Goal: Communication & Community: Share content

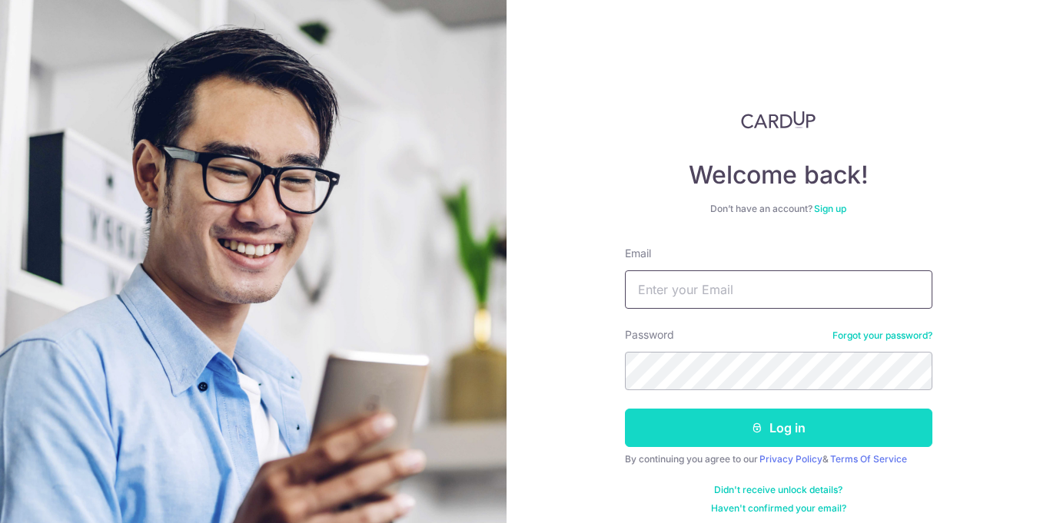
type input "[EMAIL_ADDRESS][DOMAIN_NAME]"
click at [760, 432] on icon "submit" at bounding box center [757, 428] width 12 height 12
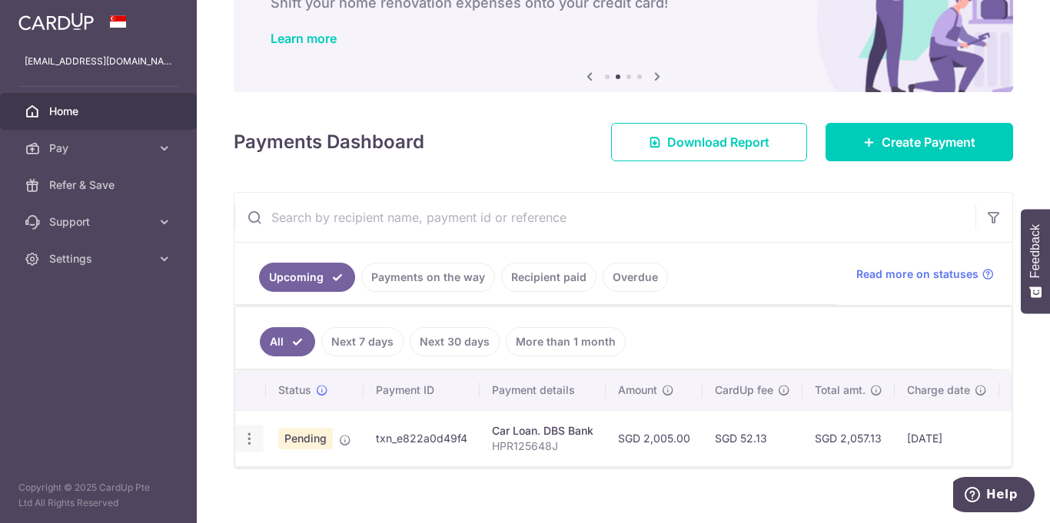
click at [247, 440] on icon "button" at bounding box center [249, 439] width 16 height 16
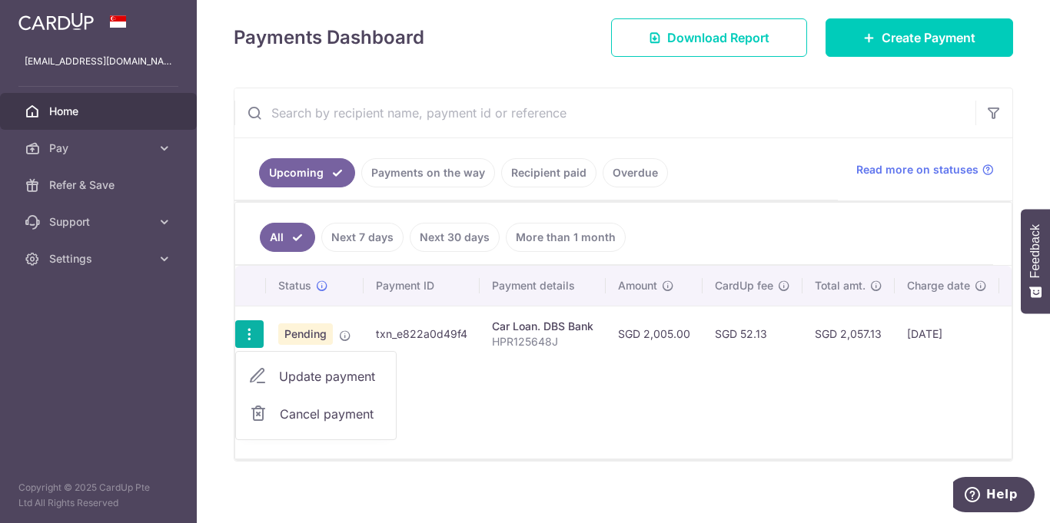
scroll to position [220, 0]
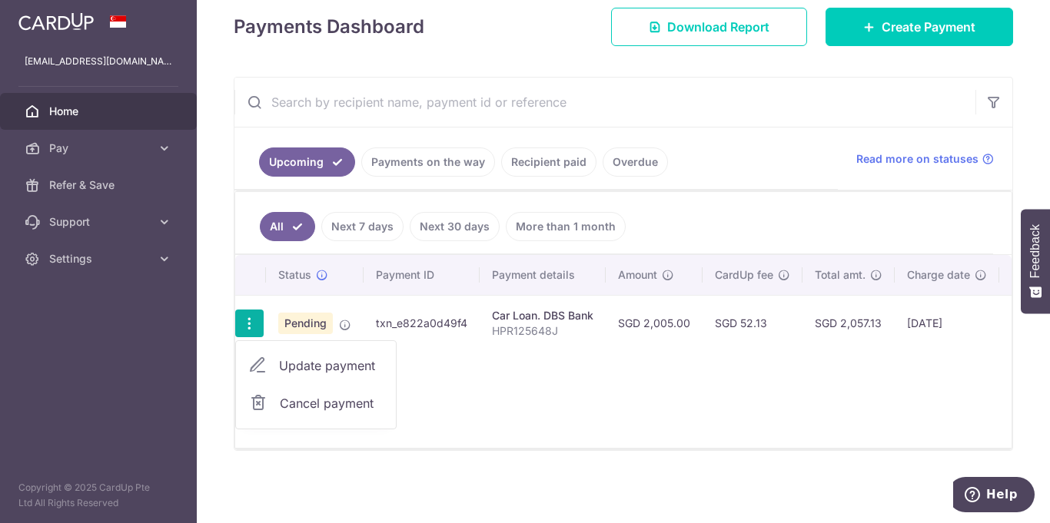
click at [315, 367] on span "Update payment" at bounding box center [331, 366] width 105 height 18
radio input "true"
type input "2,005.00"
type input "24/09/2025"
type input "HPR125648J"
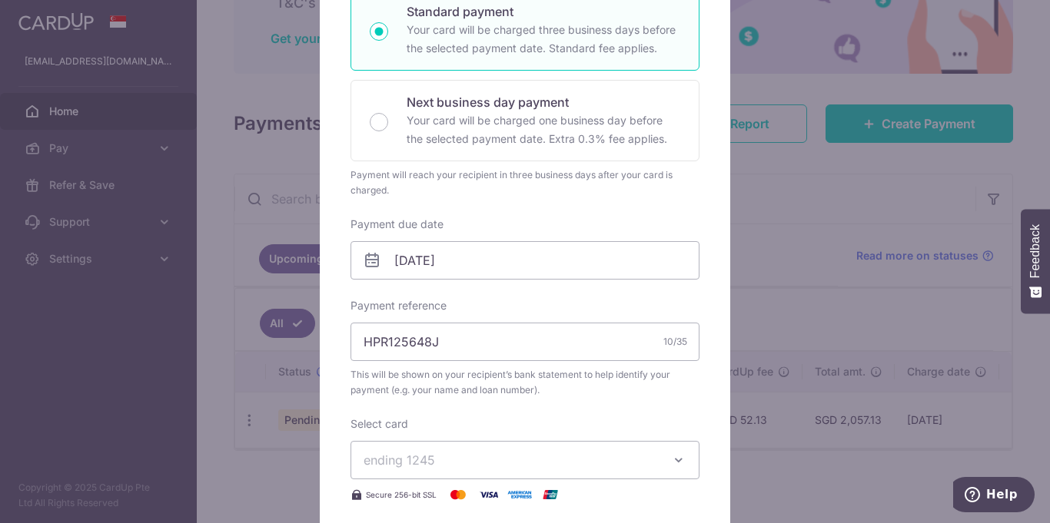
scroll to position [287, 0]
click at [408, 256] on input "24/09/2025" at bounding box center [524, 257] width 349 height 38
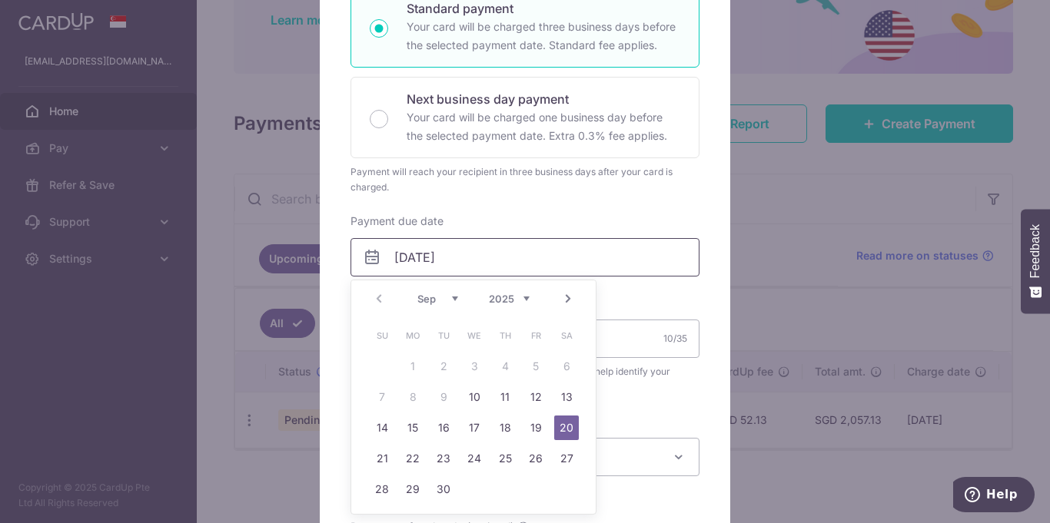
type input "20/09/2025"
click at [664, 409] on div "Enter payment amount 2,005.00 2005.00 SGD To change the payment amount, please …" at bounding box center [524, 234] width 349 height 696
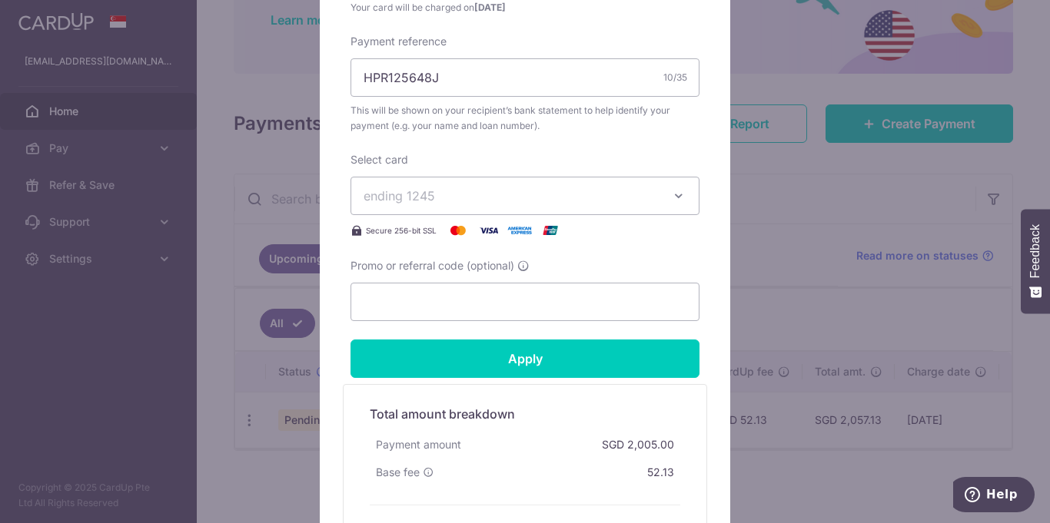
scroll to position [579, 0]
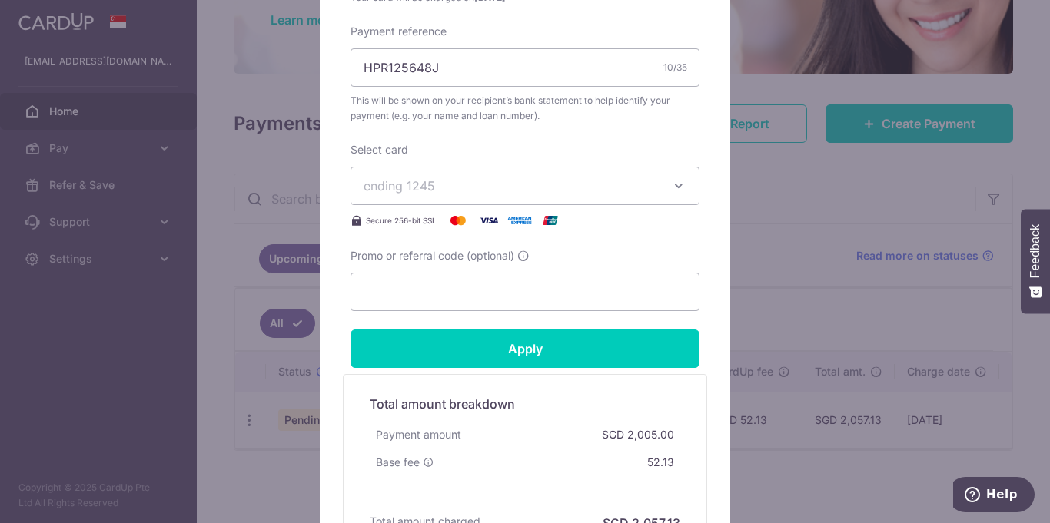
click at [677, 184] on icon "button" at bounding box center [678, 185] width 15 height 15
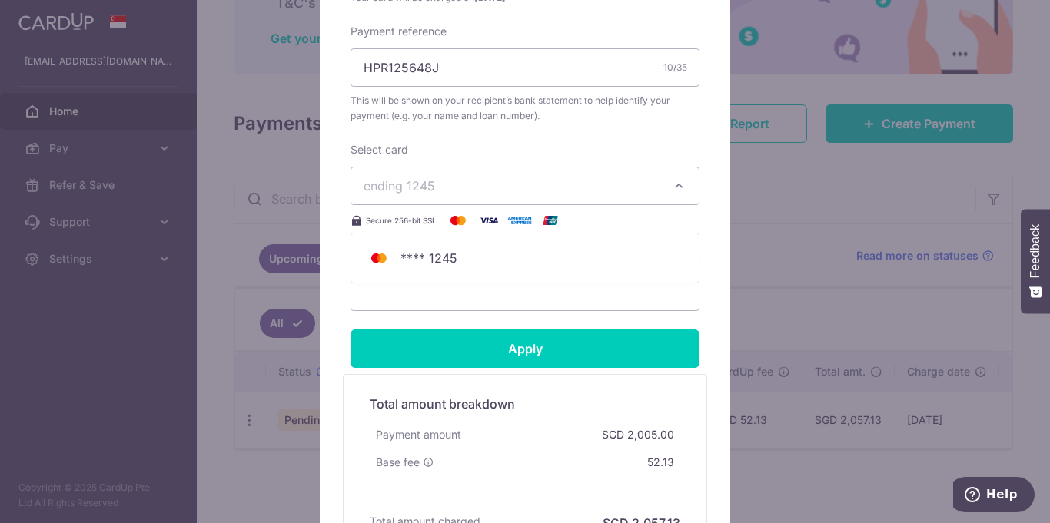
click at [403, 182] on span "ending 1245" at bounding box center [398, 185] width 71 height 15
click at [400, 190] on span "ending 1245" at bounding box center [398, 185] width 71 height 15
click at [680, 184] on icon "button" at bounding box center [678, 185] width 15 height 15
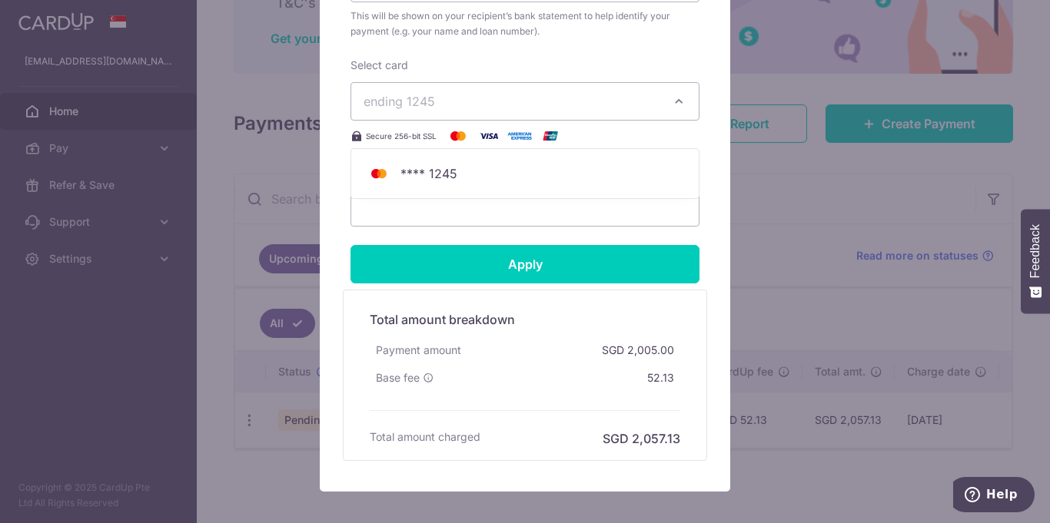
scroll to position [665, 0]
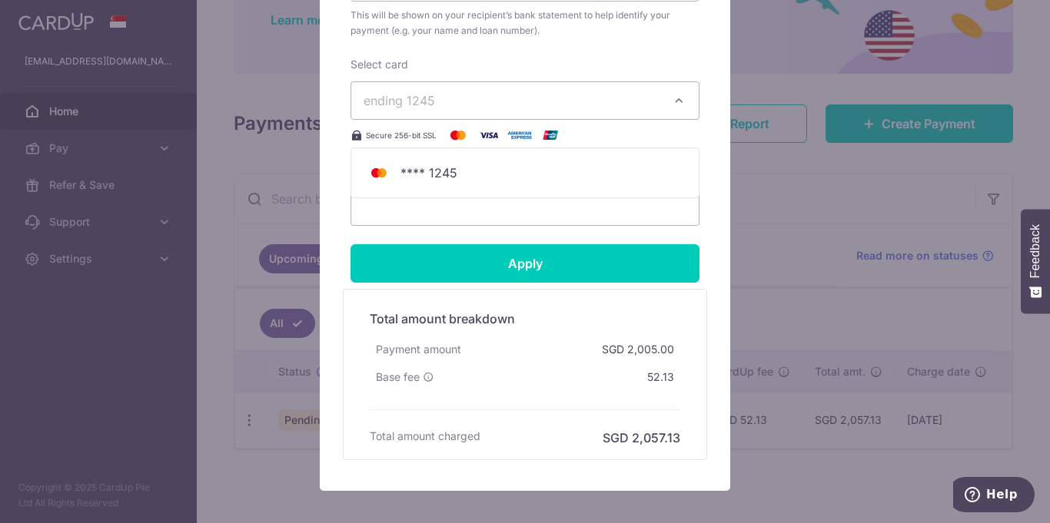
click at [411, 104] on span "ending 1245" at bounding box center [398, 100] width 71 height 15
click at [460, 138] on img at bounding box center [458, 135] width 31 height 18
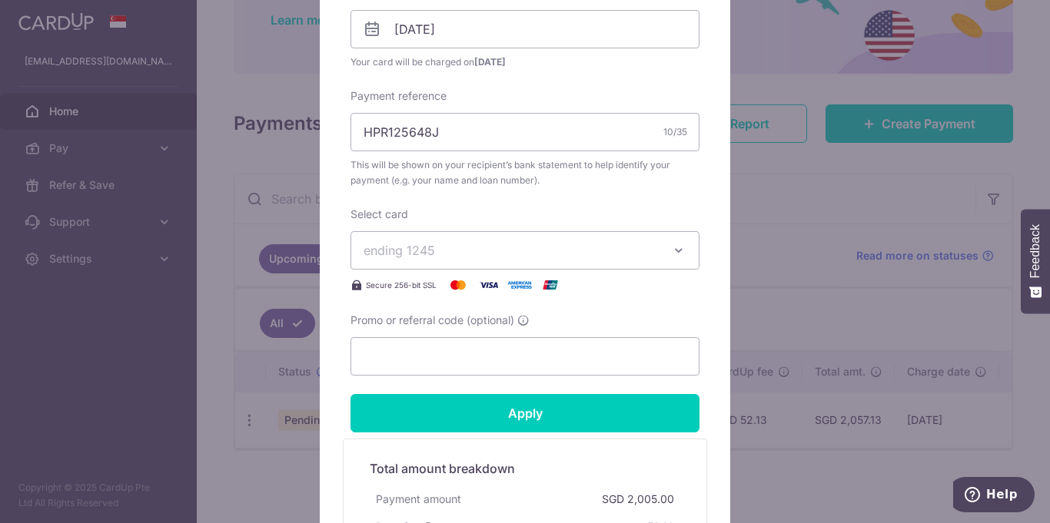
scroll to position [501, 0]
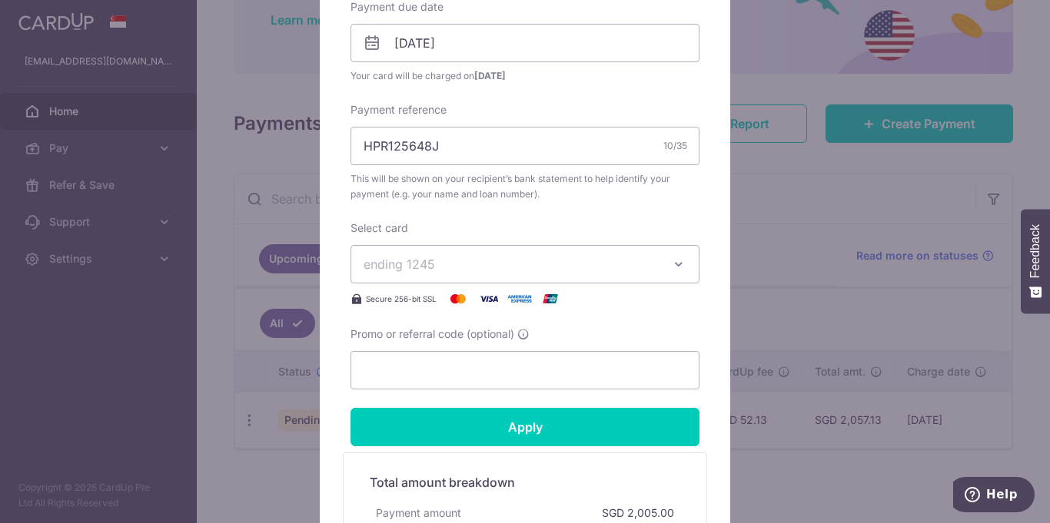
click at [388, 227] on label "Select card" at bounding box center [379, 228] width 58 height 15
click at [444, 228] on div "Select card ending 1245 **** 1245 Secure 256-bit SSL" at bounding box center [524, 265] width 349 height 88
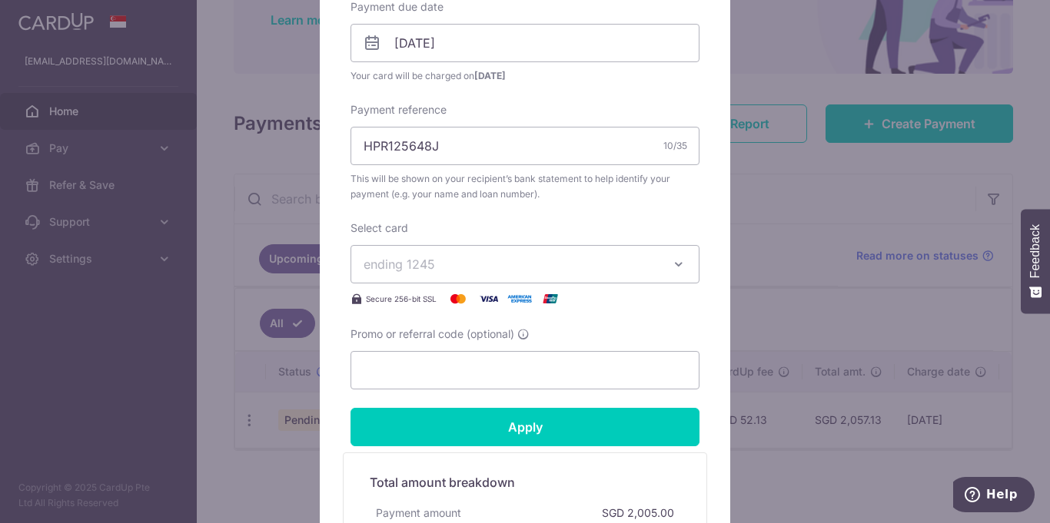
click at [679, 267] on icon "button" at bounding box center [678, 264] width 15 height 15
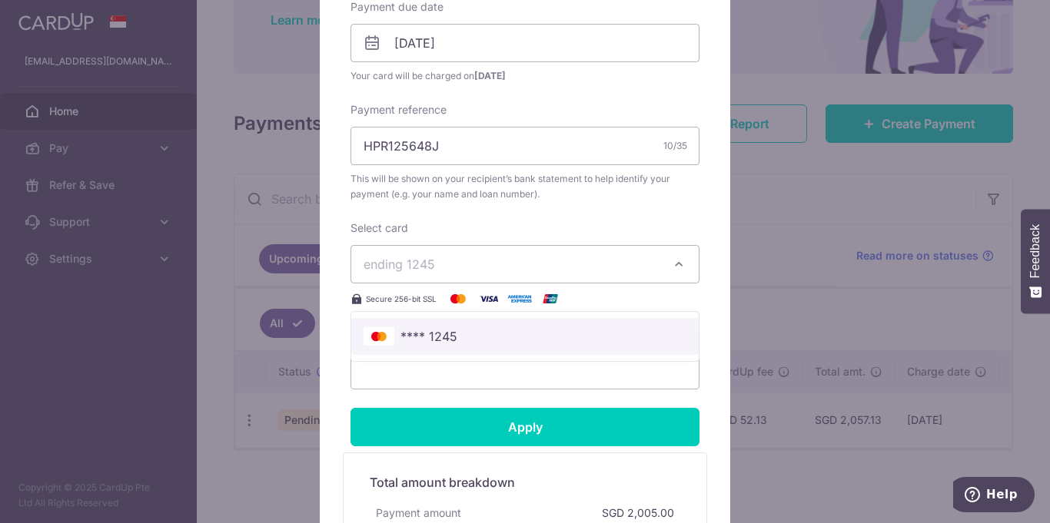
click at [629, 339] on span "**** 1245" at bounding box center [524, 336] width 323 height 18
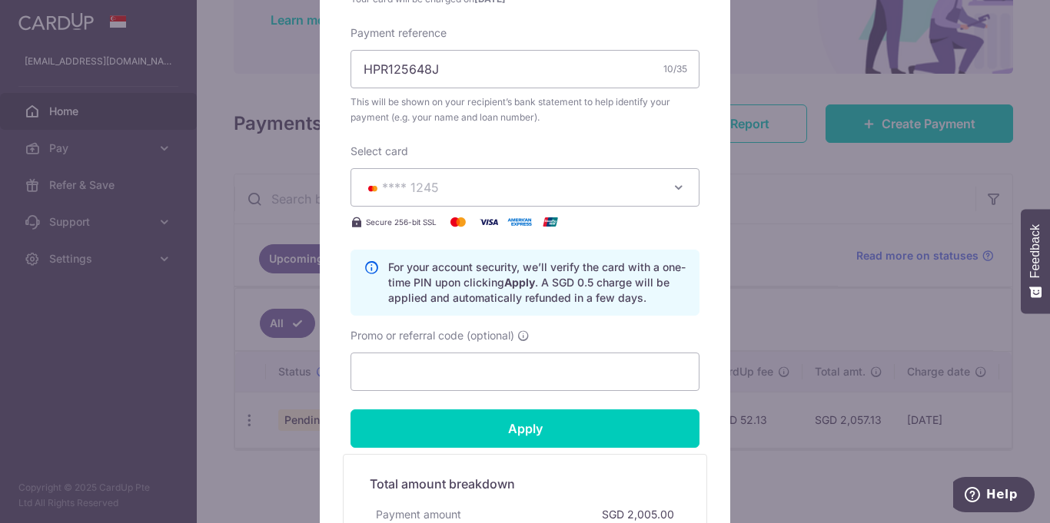
scroll to position [582, 0]
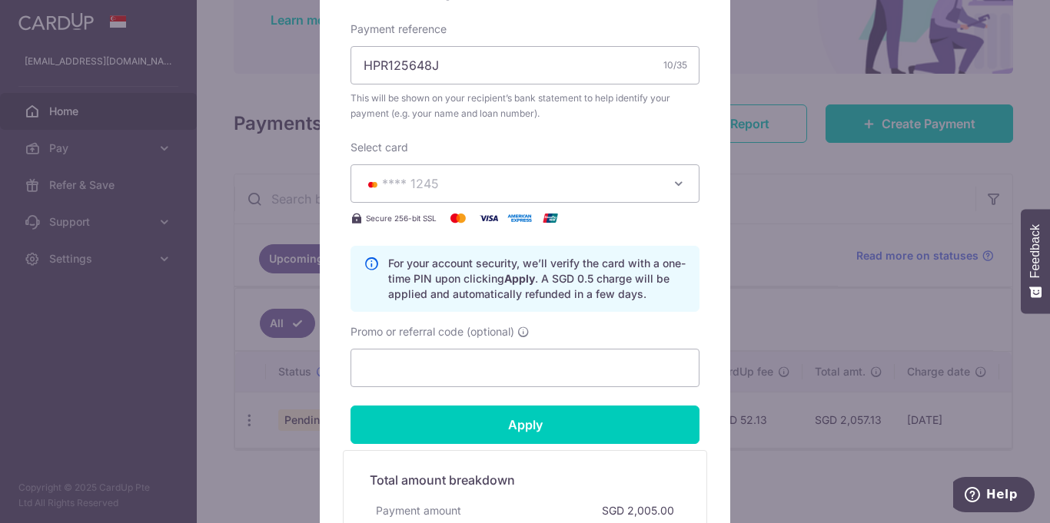
click at [683, 184] on icon "button" at bounding box center [678, 183] width 15 height 15
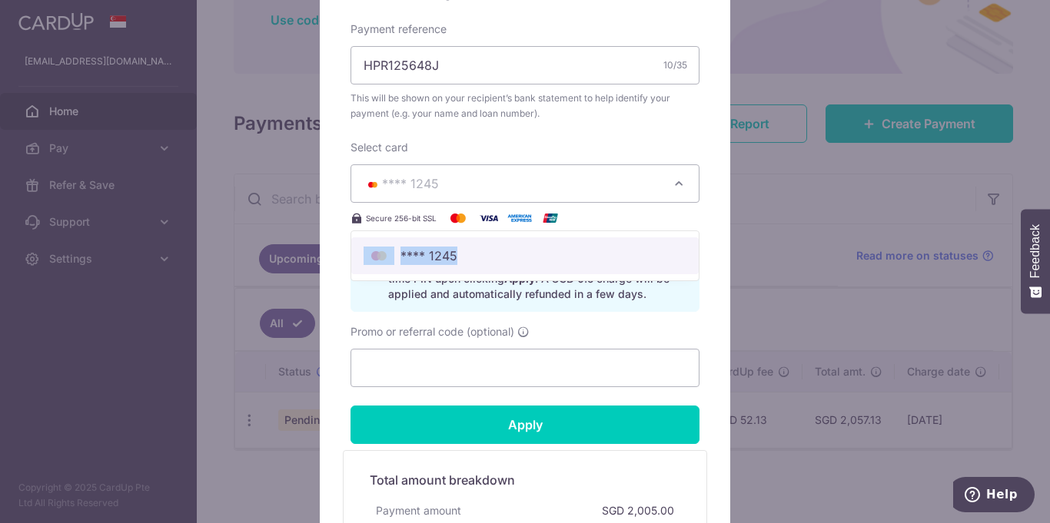
click at [724, 297] on div "Edit payment By clicking apply, you will make changes to all payments to DBS Ba…" at bounding box center [525, 91] width 410 height 1123
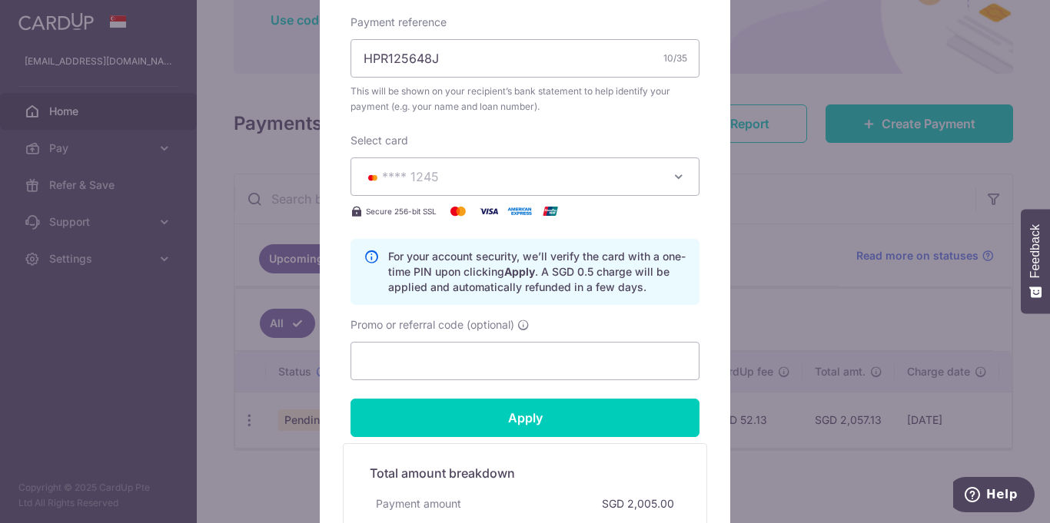
scroll to position [597, 0]
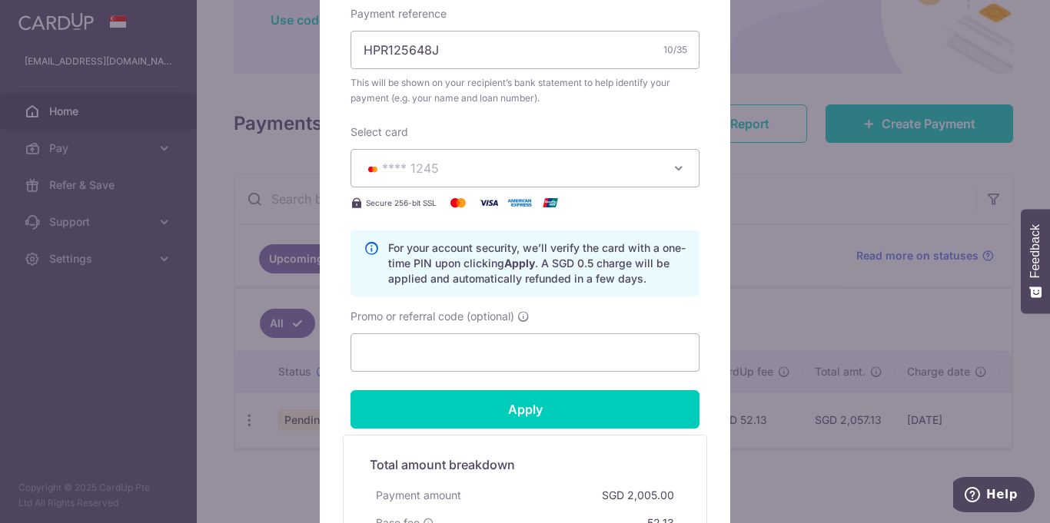
click at [676, 165] on icon "button" at bounding box center [678, 168] width 15 height 15
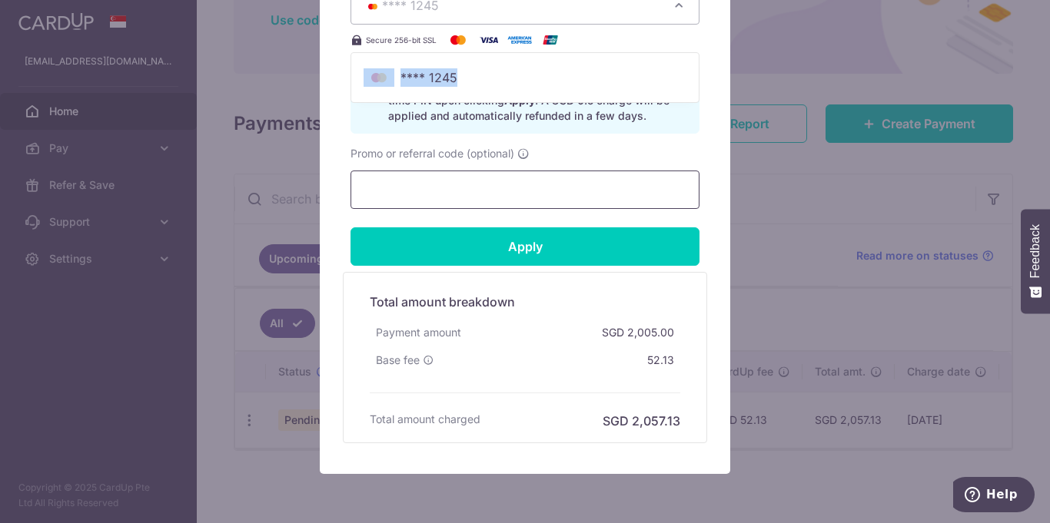
scroll to position [648, 0]
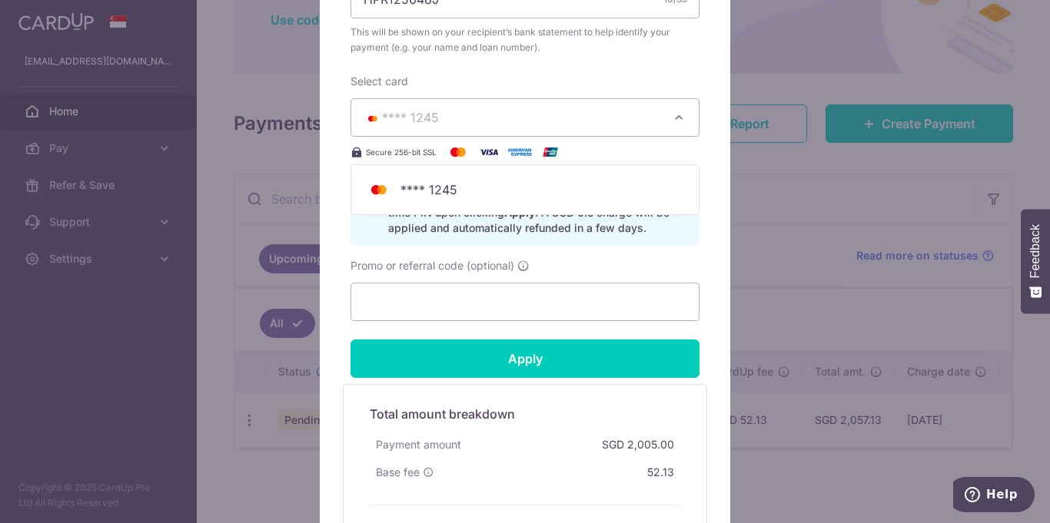
click at [703, 238] on div "Edit payment By clicking apply, you will make changes to all payments to DBS Ba…" at bounding box center [525, 25] width 410 height 1123
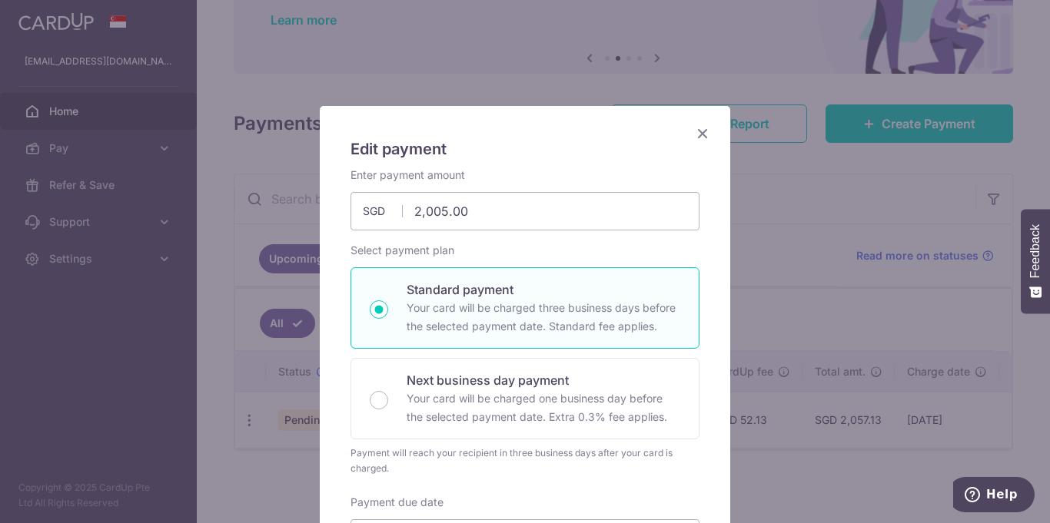
scroll to position [0, 0]
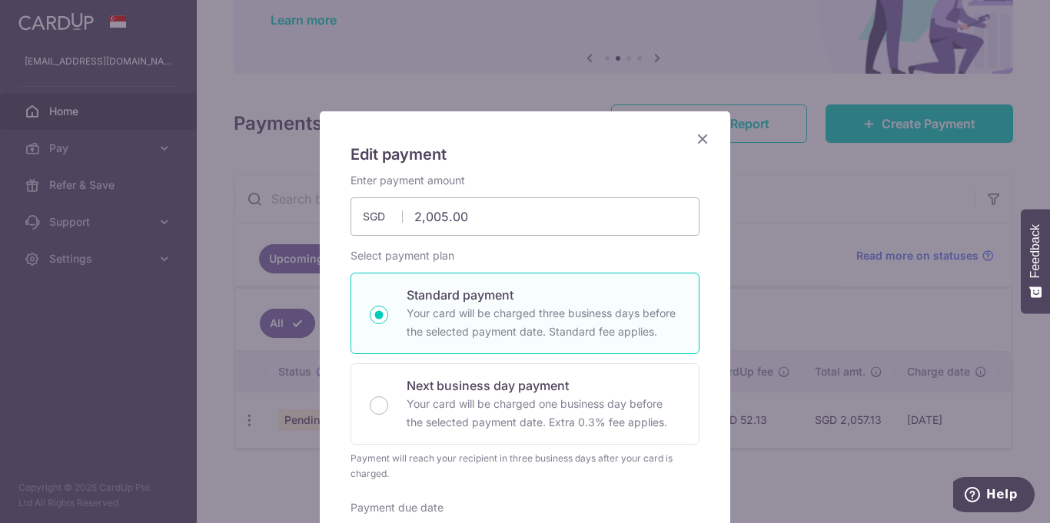
click at [704, 142] on icon "Close" at bounding box center [702, 138] width 18 height 19
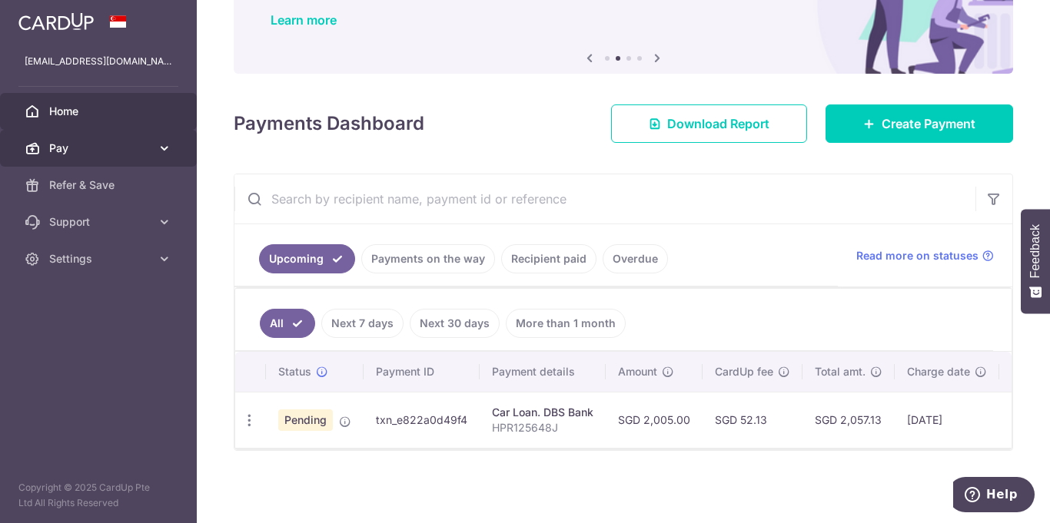
click at [153, 151] on link "Pay" at bounding box center [98, 148] width 197 height 37
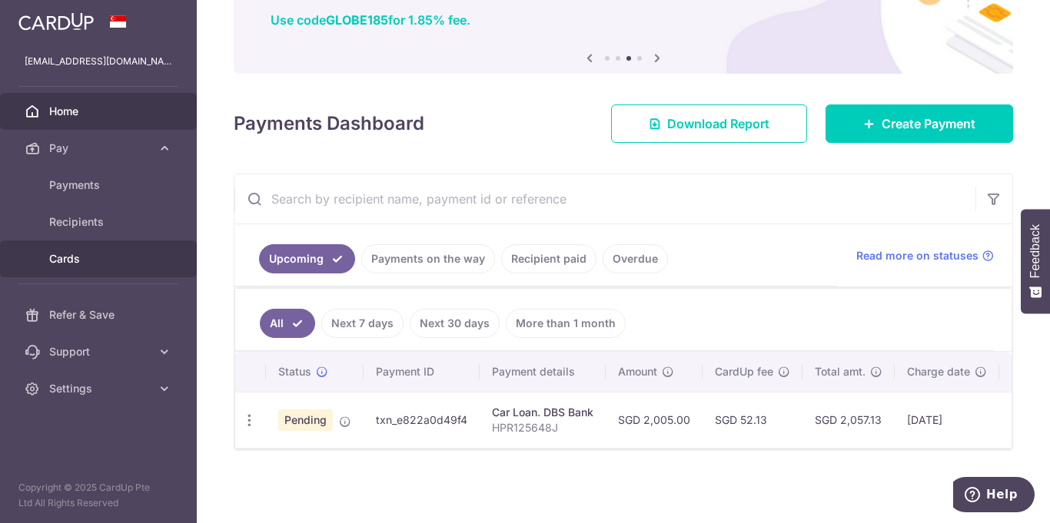
click at [62, 261] on span "Cards" at bounding box center [99, 258] width 101 height 15
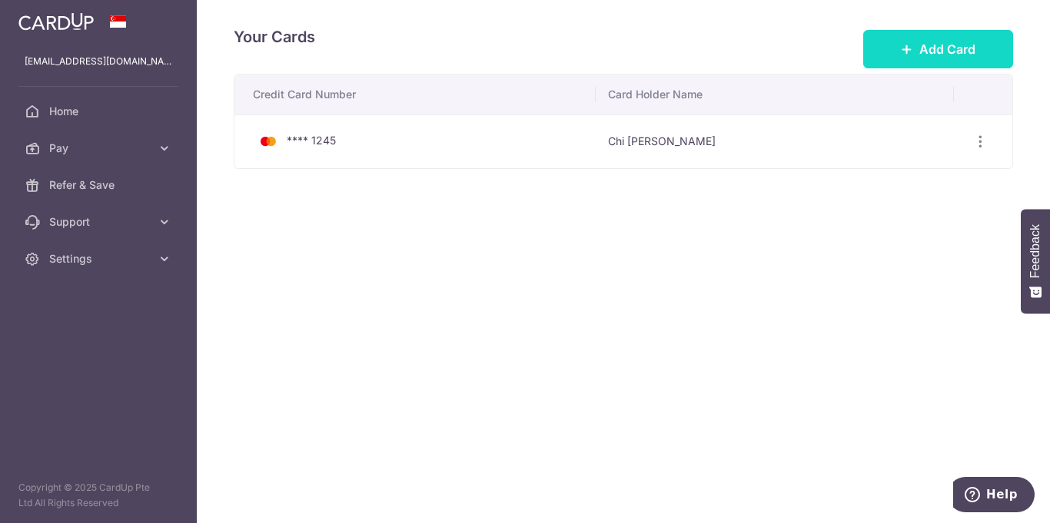
click at [931, 45] on span "Add Card" at bounding box center [947, 49] width 56 height 18
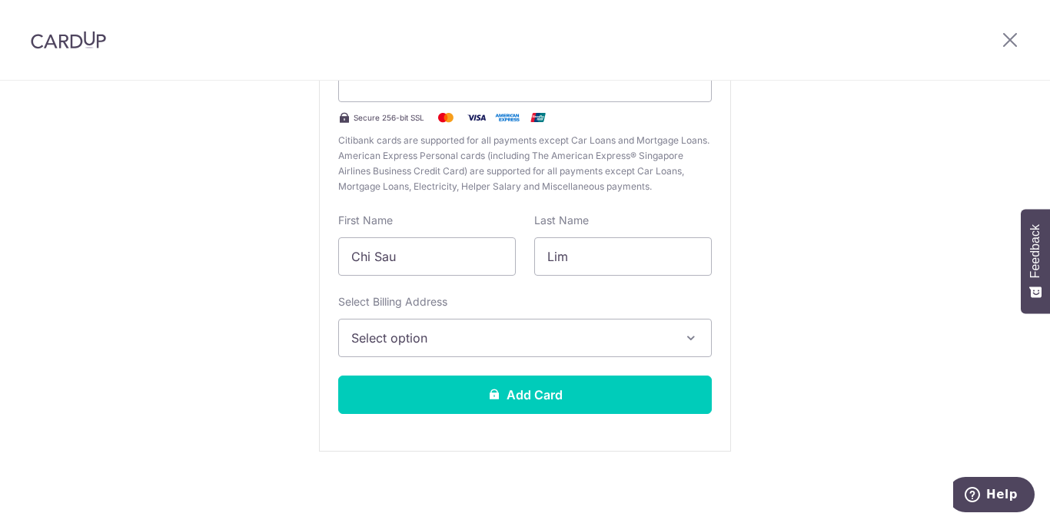
scroll to position [203, 0]
click at [694, 339] on icon "button" at bounding box center [690, 337] width 15 height 15
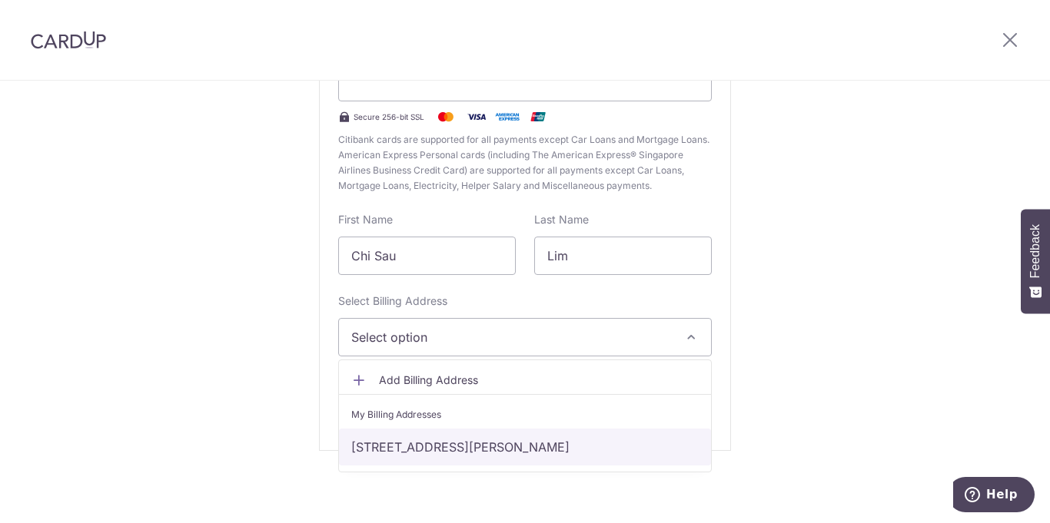
click at [518, 445] on link "62 Li Hwan Terrace, Singapore, Singapore, Singapore-556988" at bounding box center [525, 447] width 372 height 37
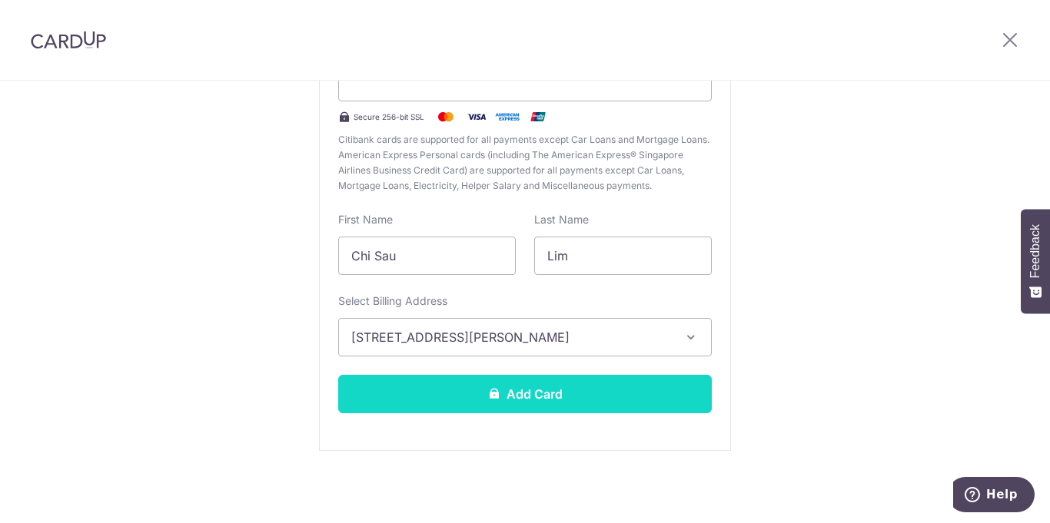
click at [569, 390] on button "Add Card" at bounding box center [524, 394] width 373 height 38
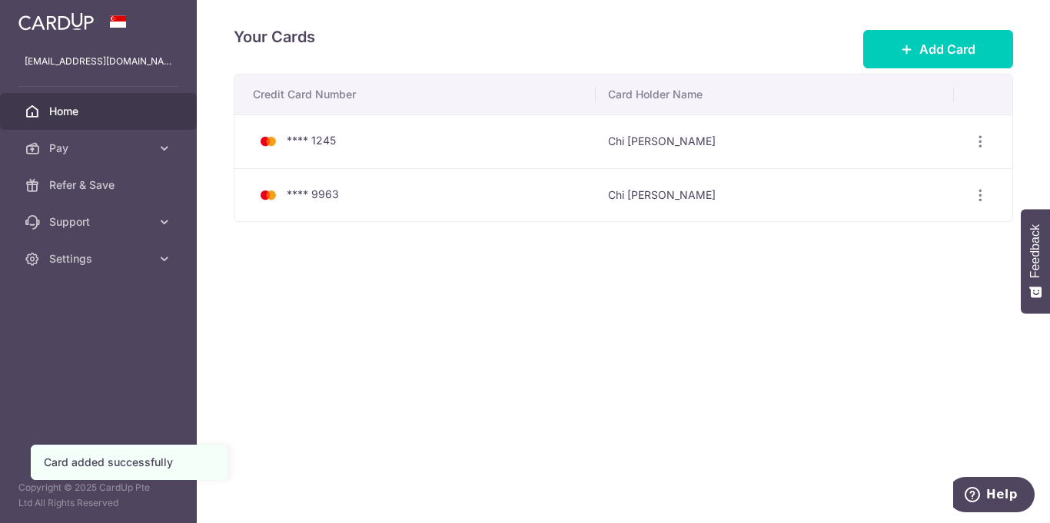
click at [74, 115] on span "Home" at bounding box center [99, 111] width 101 height 15
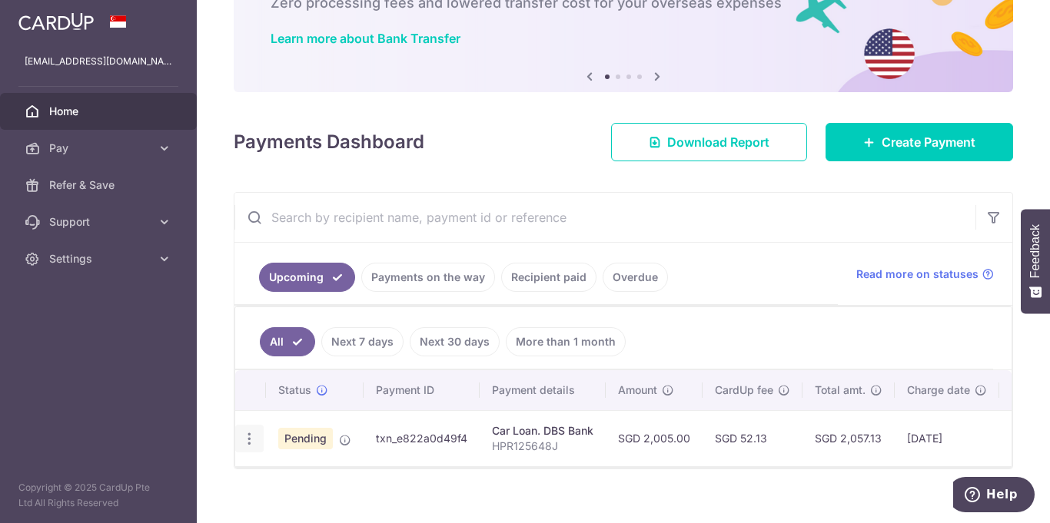
click at [246, 438] on icon "button" at bounding box center [249, 439] width 16 height 16
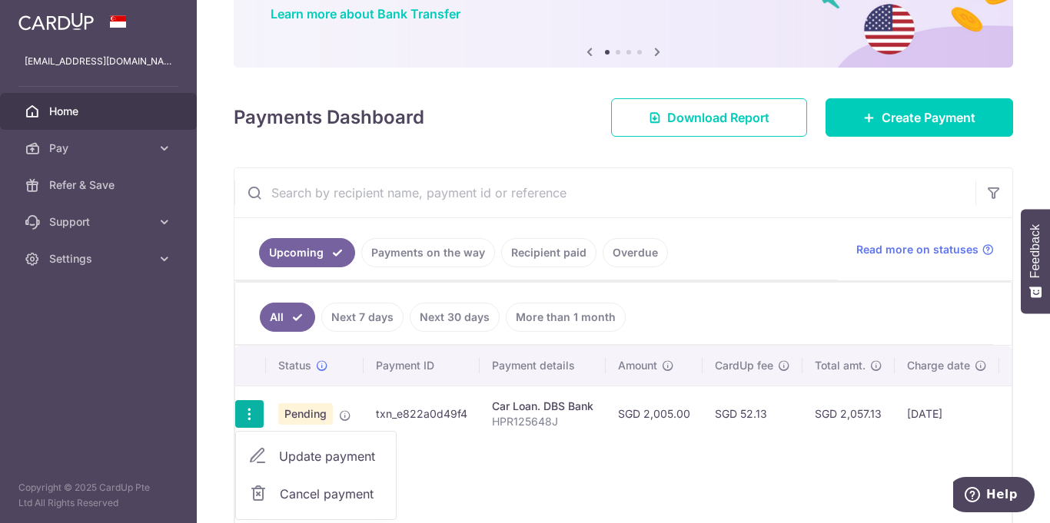
click at [334, 460] on span "Update payment" at bounding box center [331, 456] width 105 height 18
radio input "true"
type input "2,005.00"
type input "24/09/2025"
type input "HPR125648J"
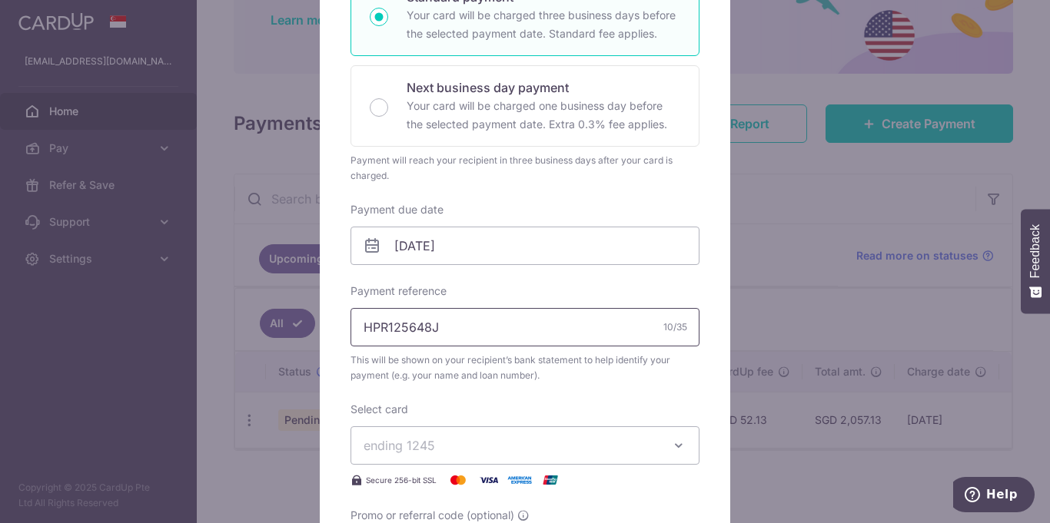
scroll to position [300, 0]
click at [412, 241] on input "24/09/2025" at bounding box center [524, 244] width 349 height 38
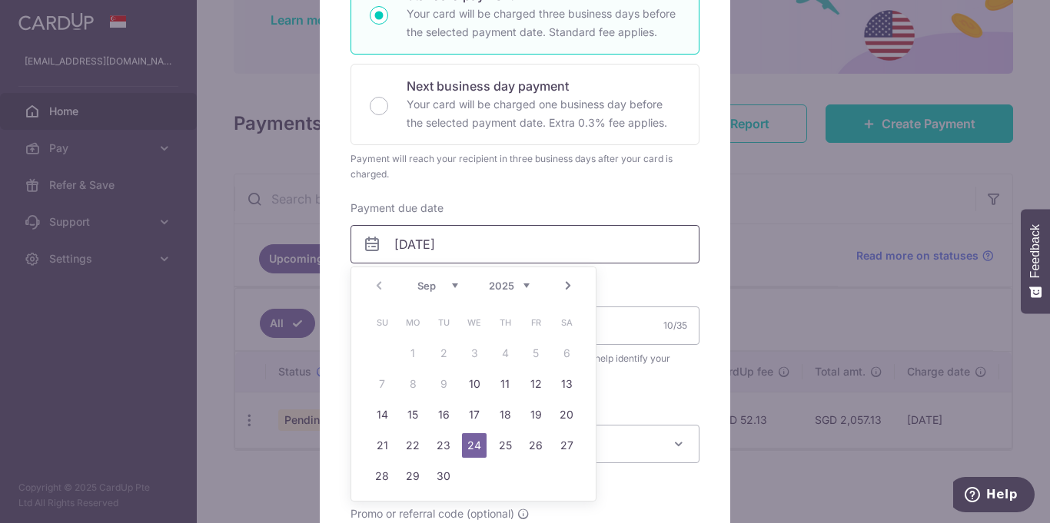
click at [410, 246] on input "24/09/2025" at bounding box center [524, 244] width 349 height 38
type input "20/09/2025"
click at [625, 410] on div "Enter payment amount 2,005.00 2005.00 SGD To change the payment amount, please …" at bounding box center [524, 221] width 349 height 696
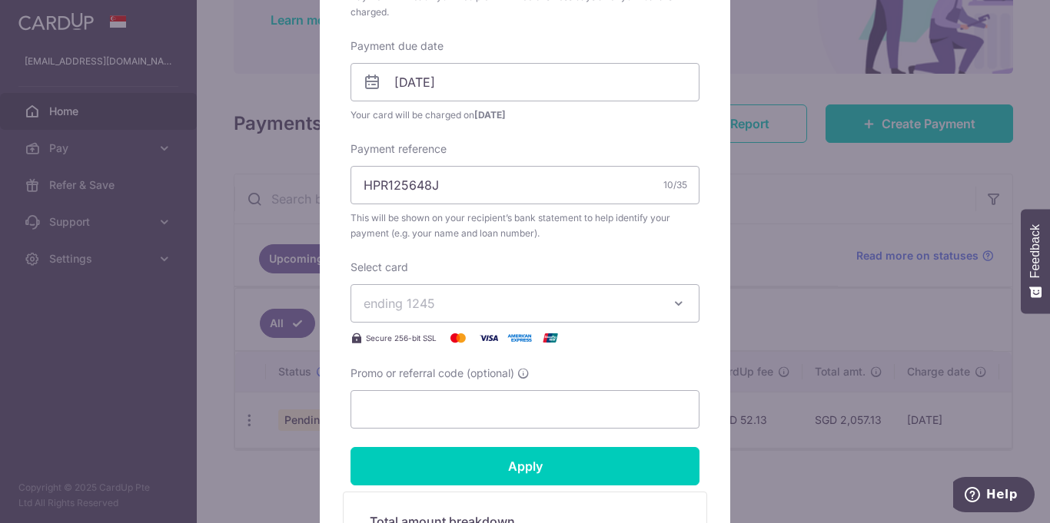
scroll to position [464, 0]
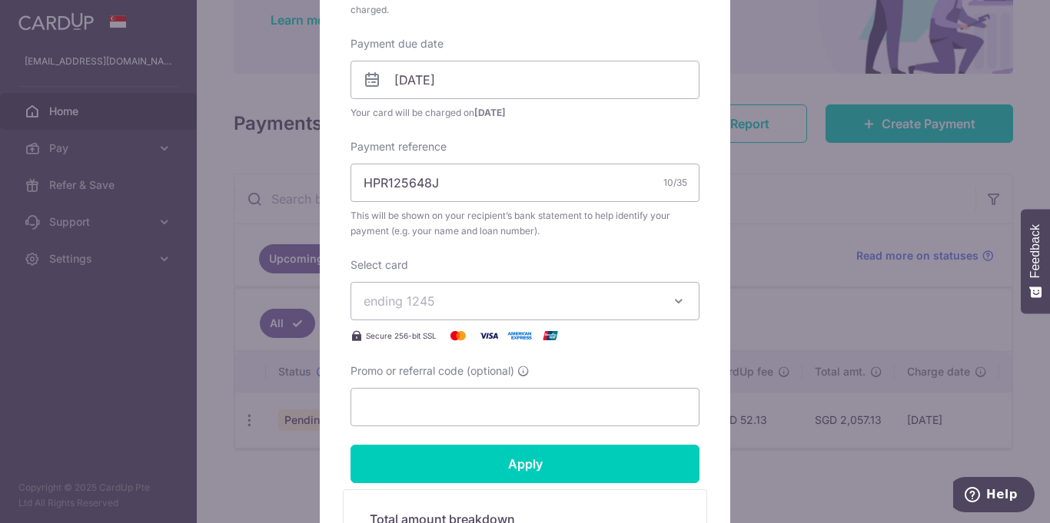
click at [682, 300] on icon "button" at bounding box center [678, 301] width 15 height 15
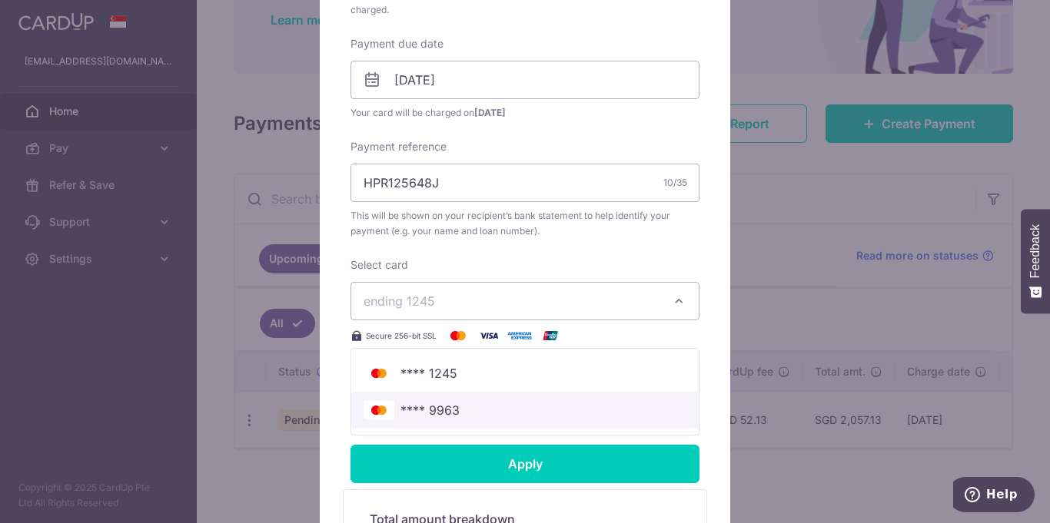
click at [448, 408] on span "**** 9963" at bounding box center [429, 410] width 59 height 18
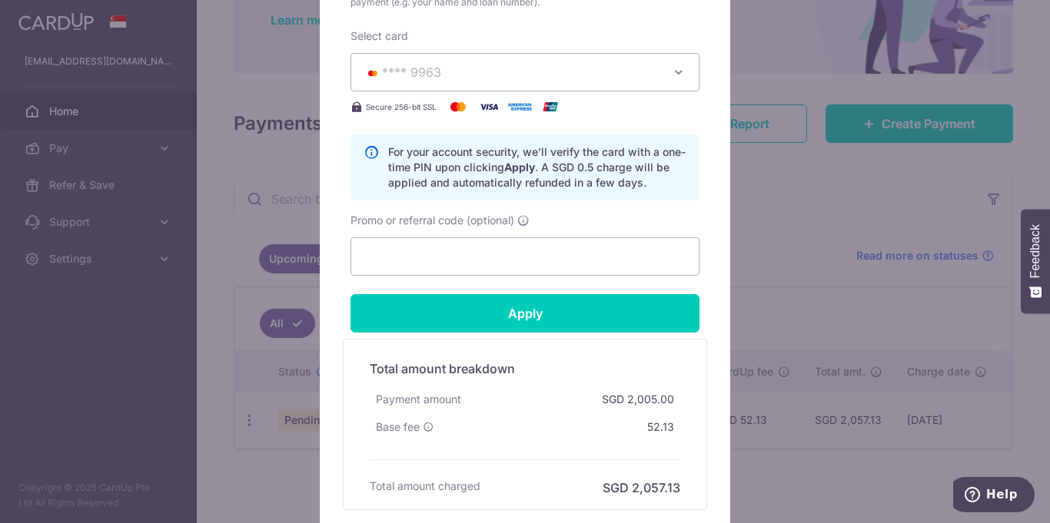
scroll to position [709, 0]
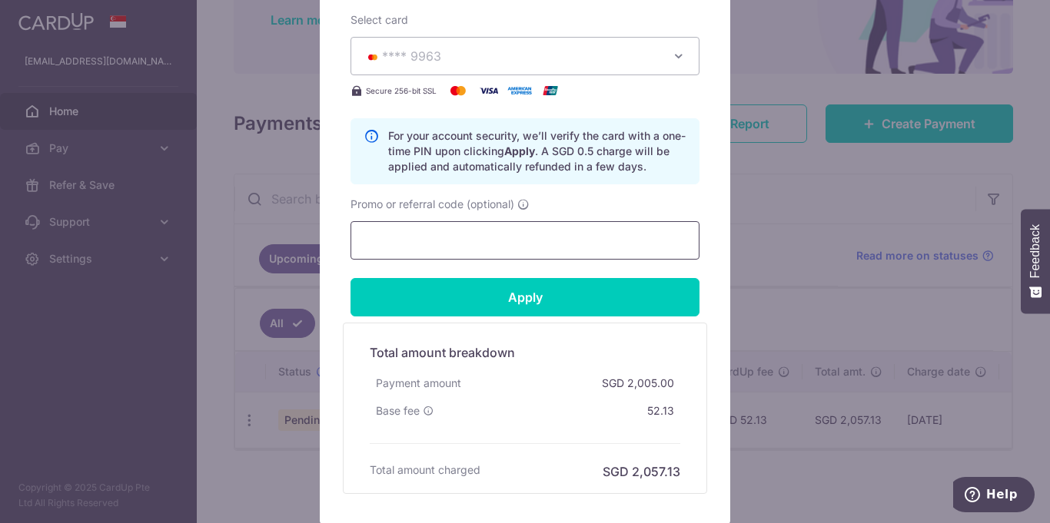
click at [485, 245] on input "Promo or referral code (optional)" at bounding box center [524, 240] width 349 height 38
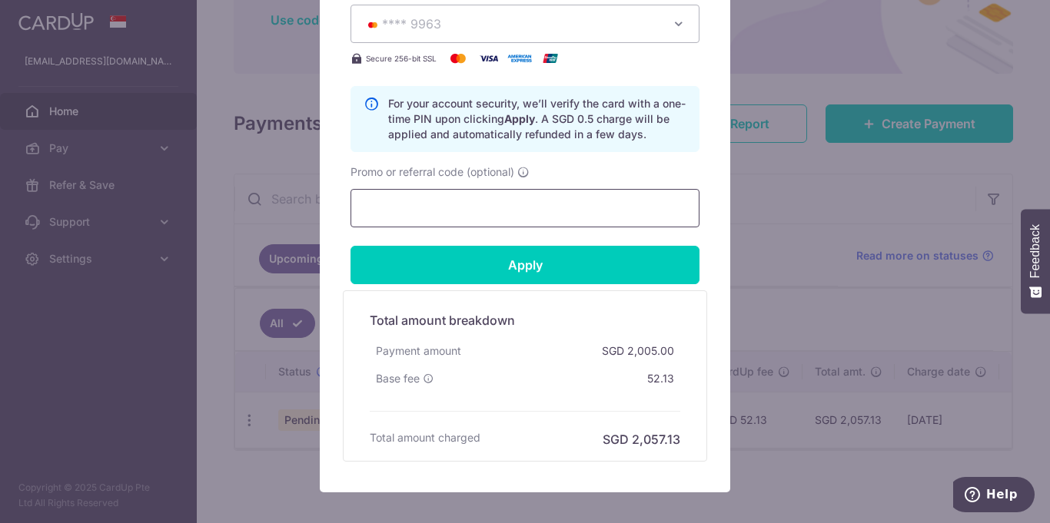
scroll to position [750, 0]
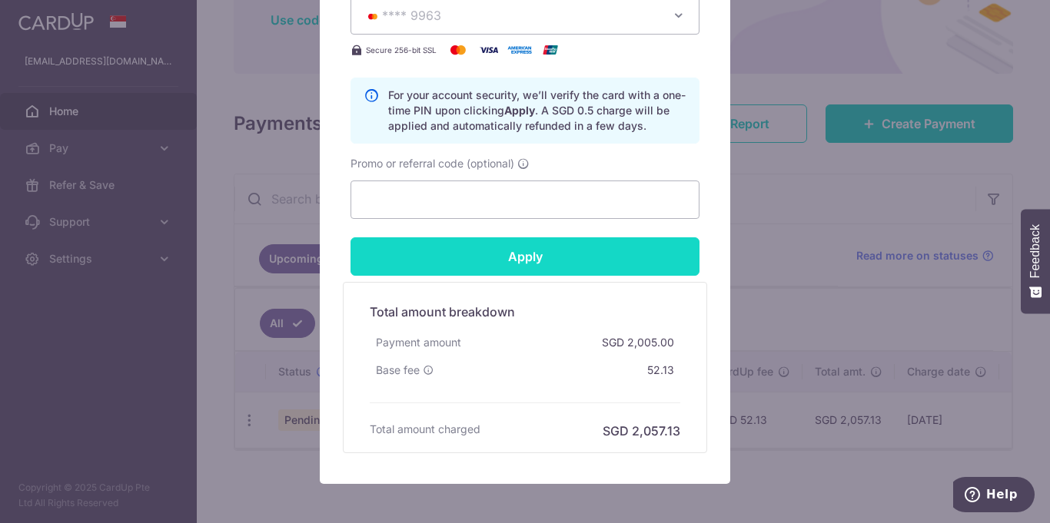
click at [533, 260] on input "Apply" at bounding box center [524, 256] width 349 height 38
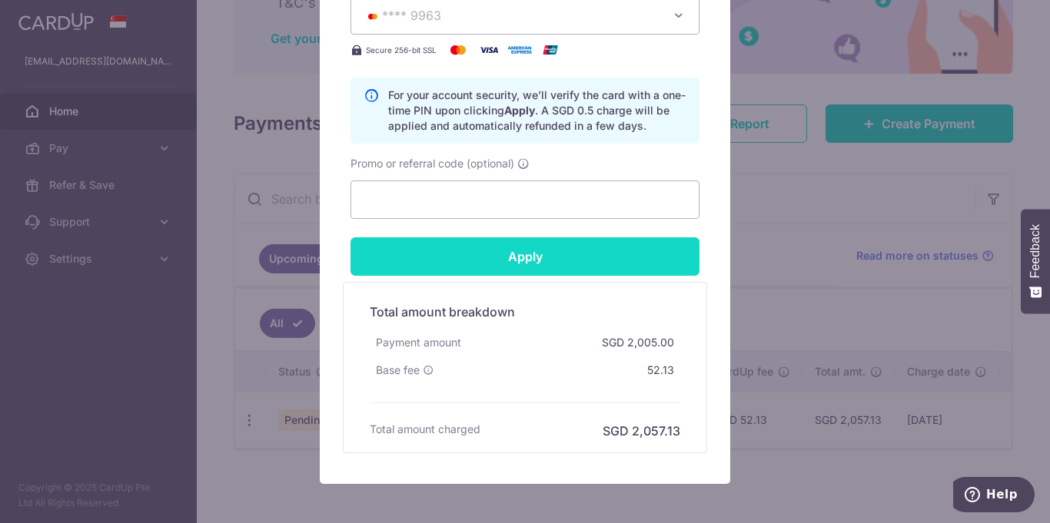
type input "Successfully Applied"
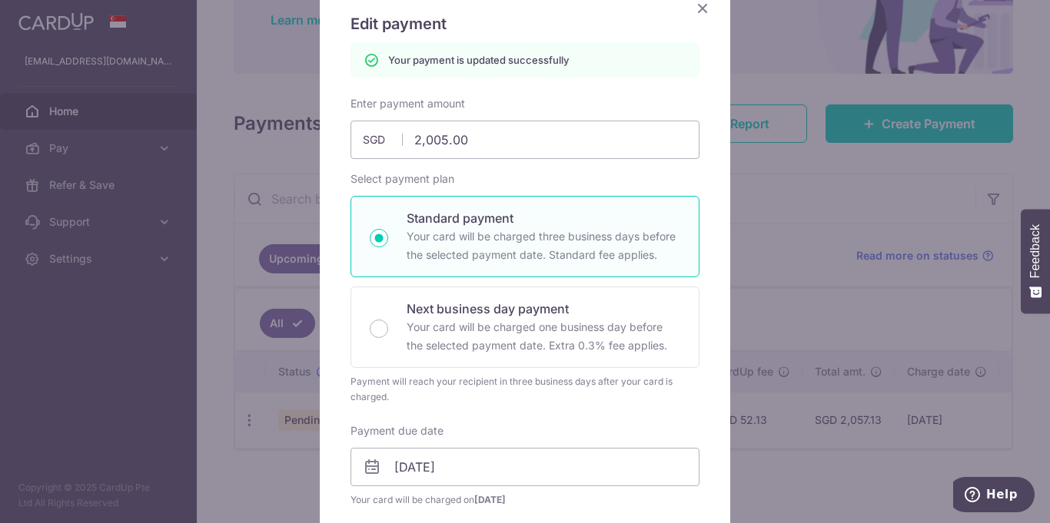
scroll to position [22, 0]
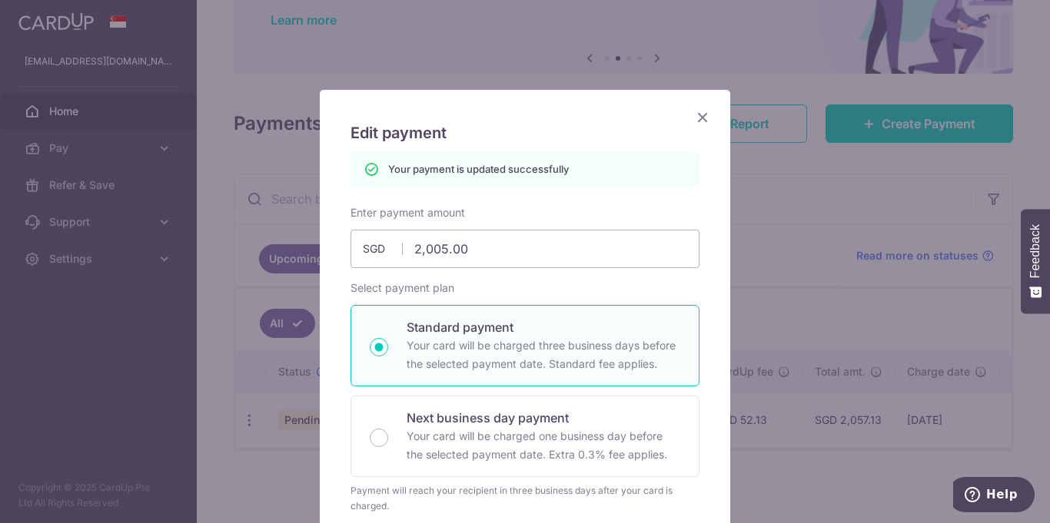
click at [708, 121] on icon "Close" at bounding box center [702, 117] width 18 height 19
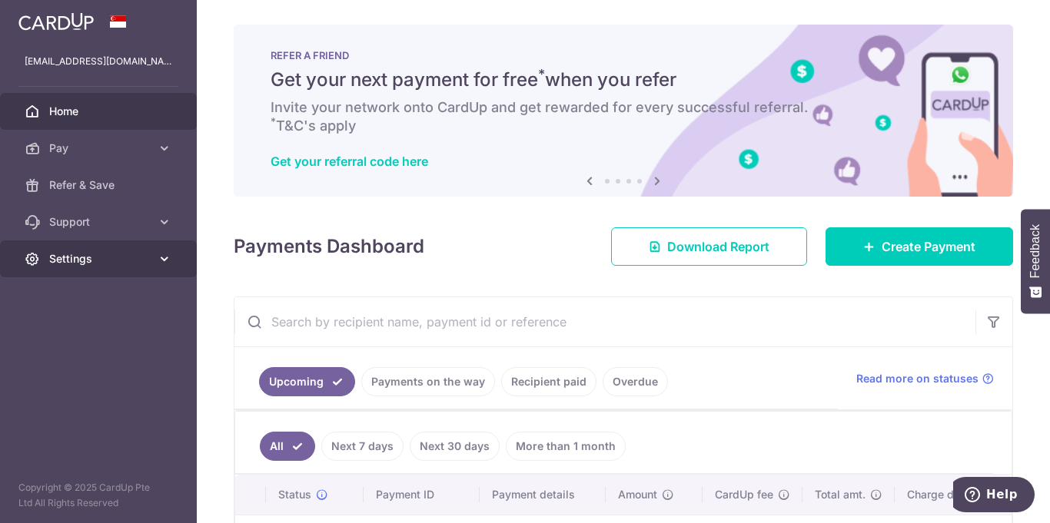
click at [165, 257] on icon at bounding box center [164, 258] width 15 height 15
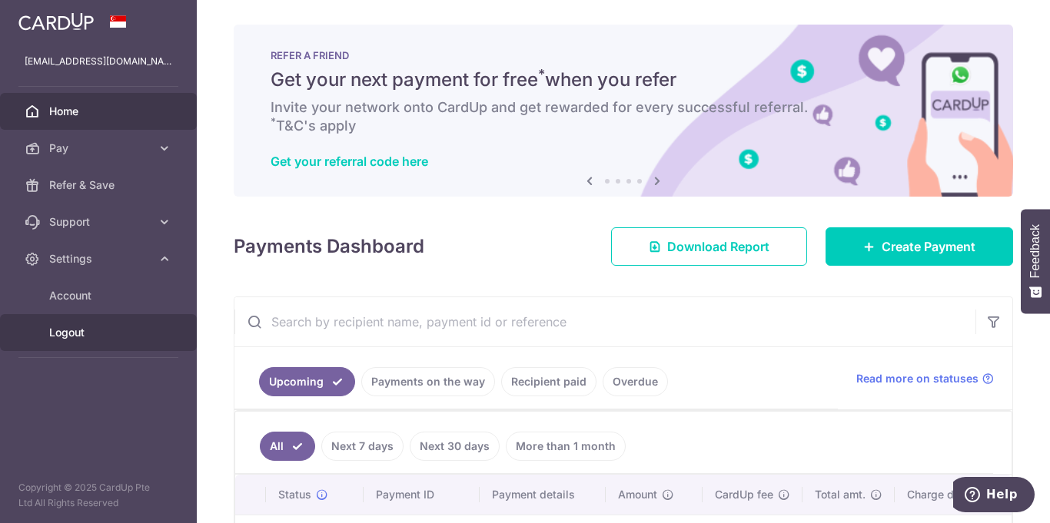
click at [67, 336] on span "Logout" at bounding box center [99, 332] width 101 height 15
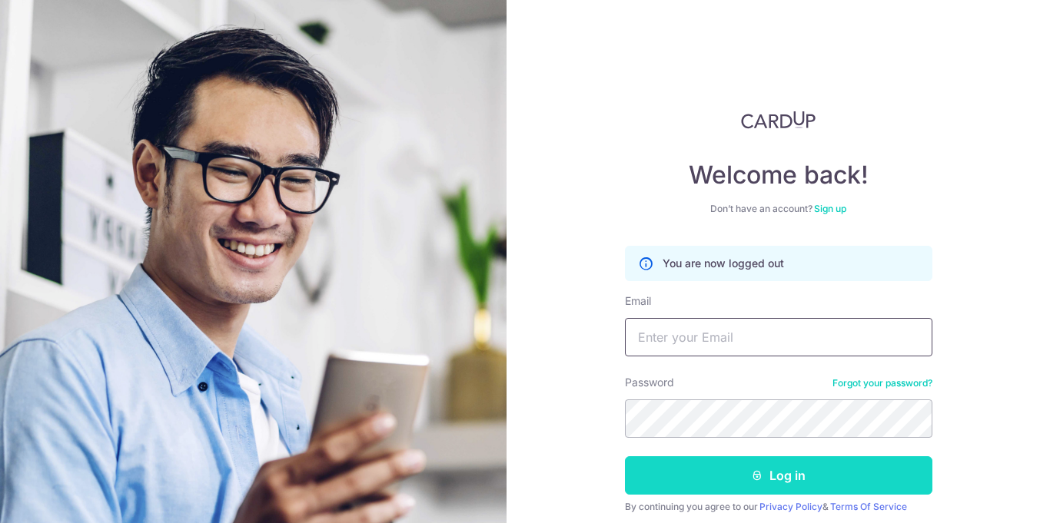
type input "[EMAIL_ADDRESS][DOMAIN_NAME]"
click at [765, 475] on button "Log in" at bounding box center [778, 475] width 307 height 38
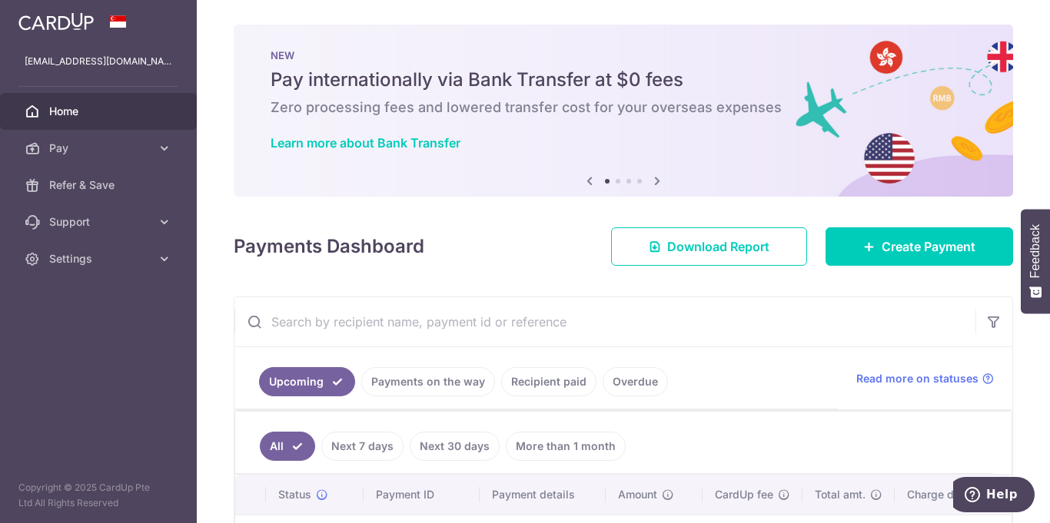
click at [660, 179] on icon at bounding box center [657, 180] width 18 height 19
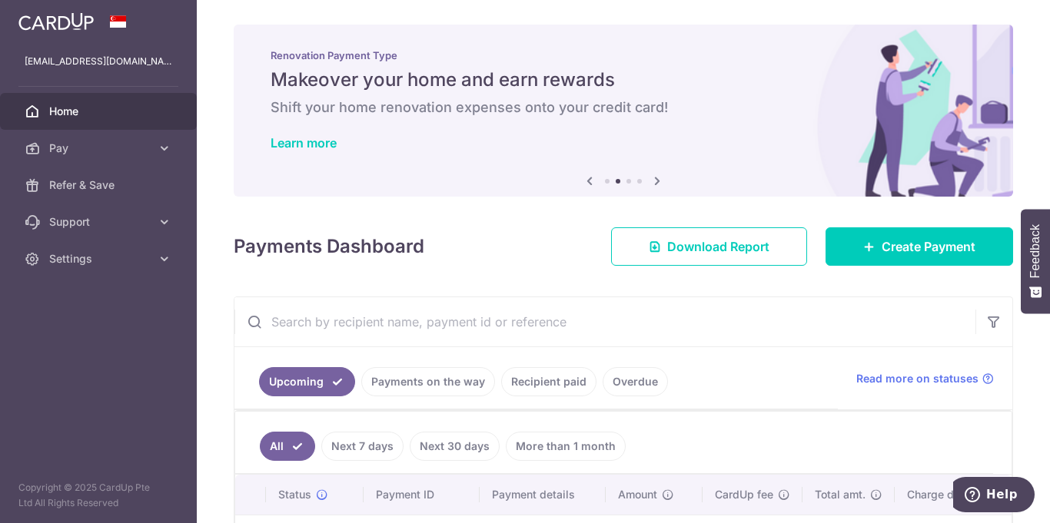
click at [660, 179] on icon at bounding box center [657, 180] width 18 height 19
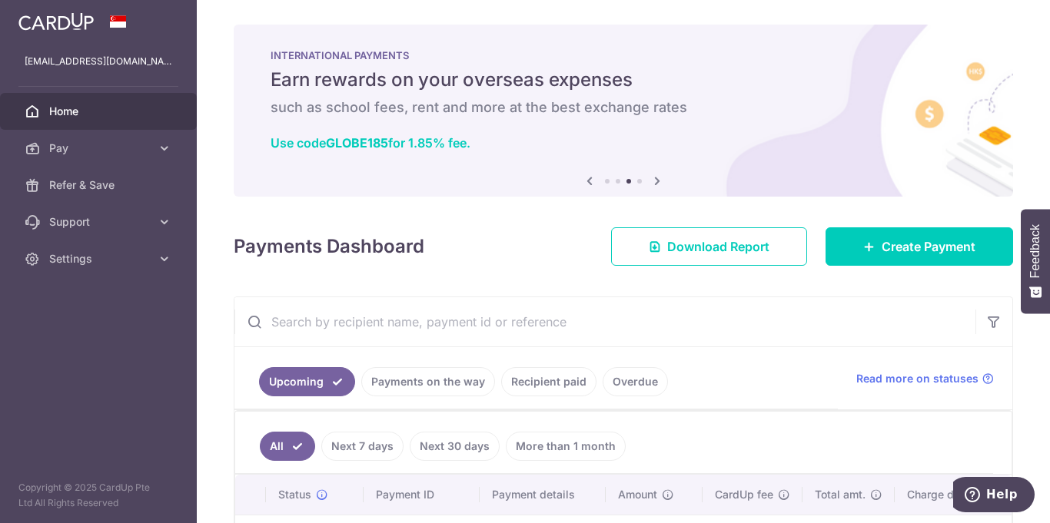
click at [660, 179] on icon at bounding box center [657, 180] width 18 height 19
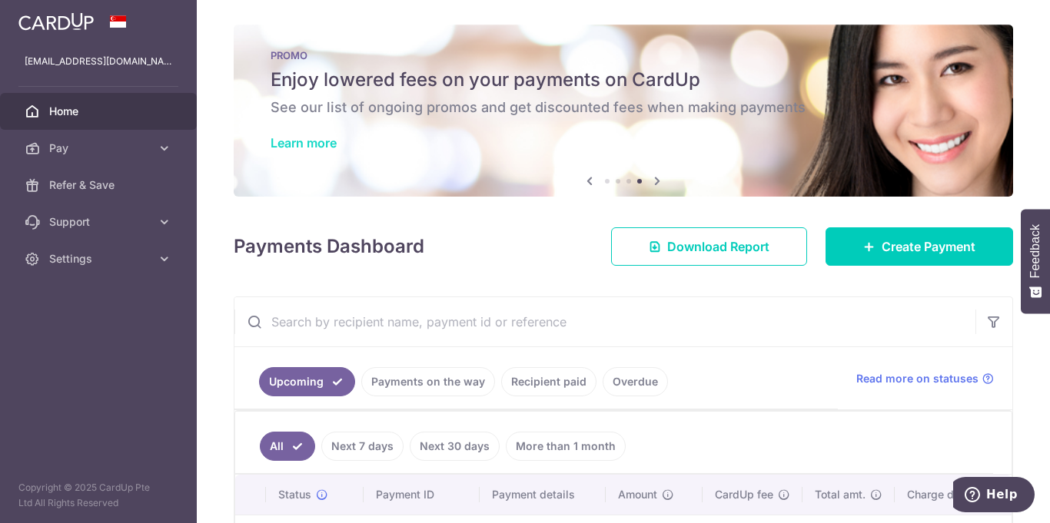
click at [324, 142] on link "Learn more" at bounding box center [303, 142] width 66 height 15
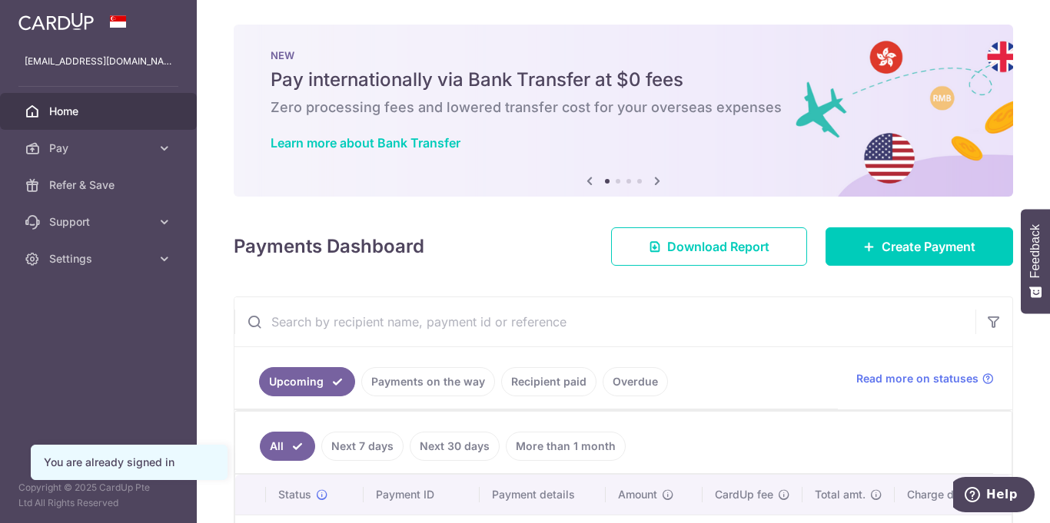
click at [656, 179] on icon at bounding box center [657, 180] width 18 height 19
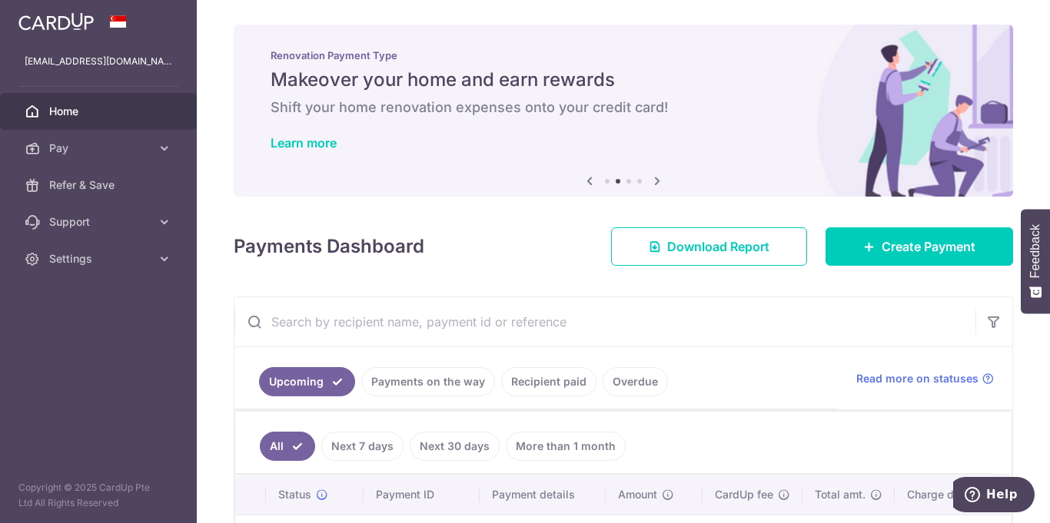
click at [656, 179] on icon at bounding box center [657, 180] width 18 height 19
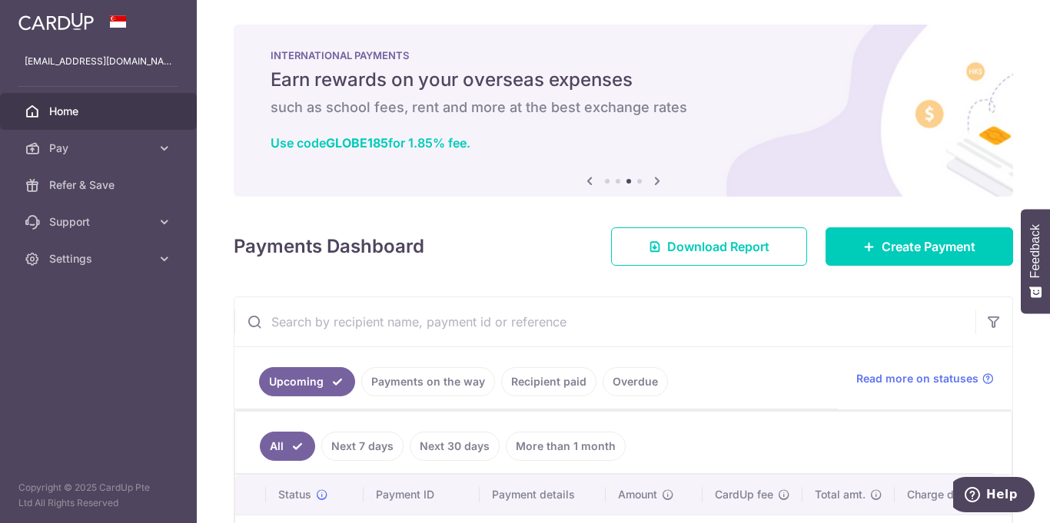
click at [656, 179] on icon at bounding box center [657, 180] width 18 height 19
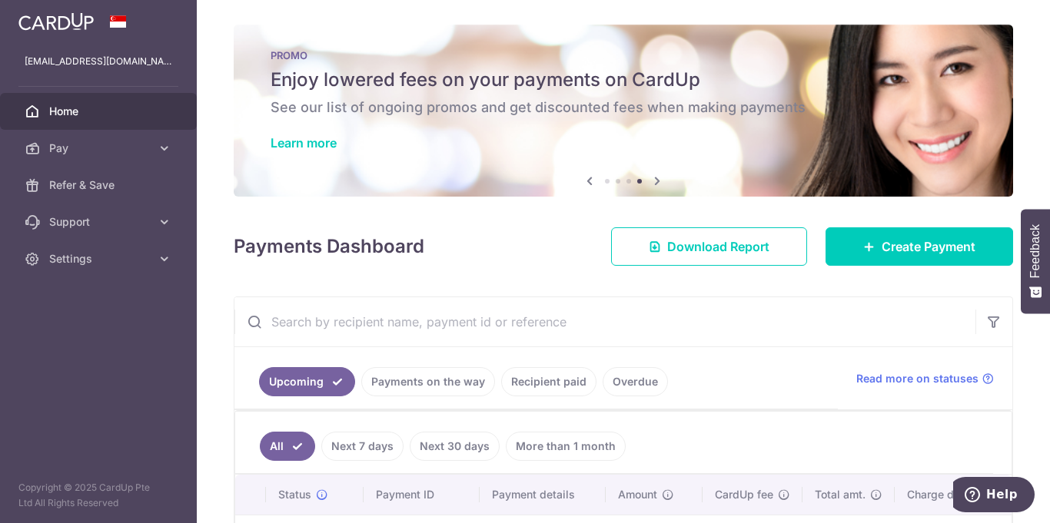
click at [653, 180] on icon at bounding box center [657, 180] width 18 height 19
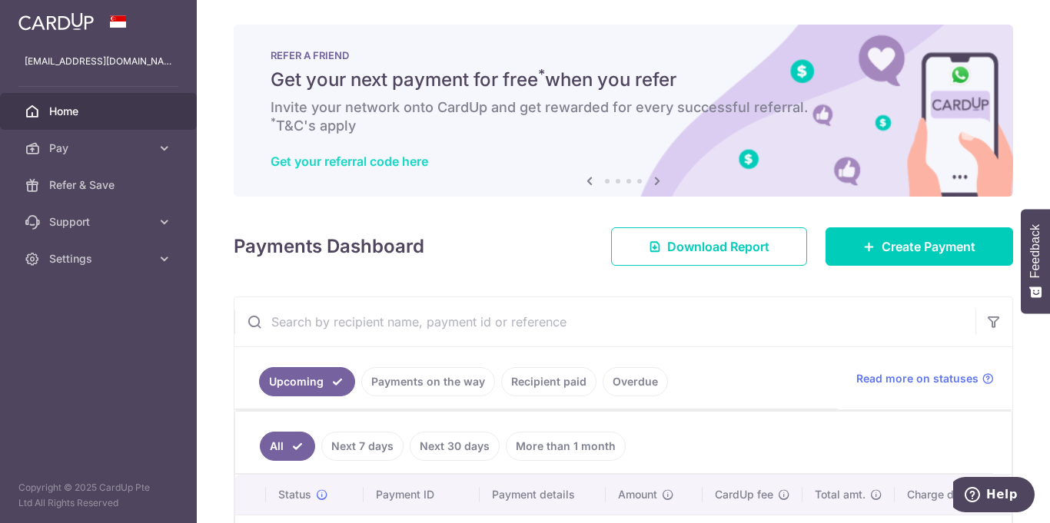
click at [372, 161] on link "Get your referral code here" at bounding box center [349, 161] width 158 height 15
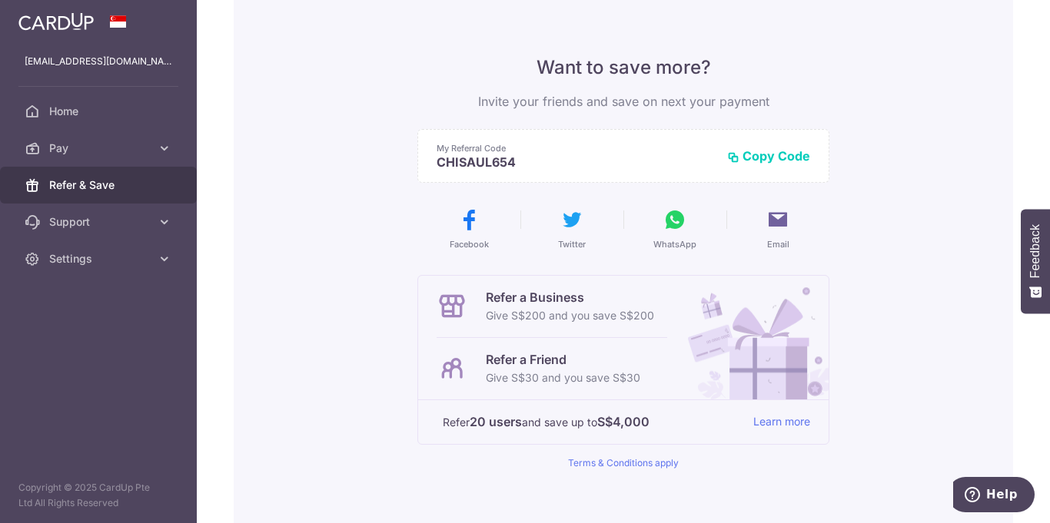
scroll to position [69, 0]
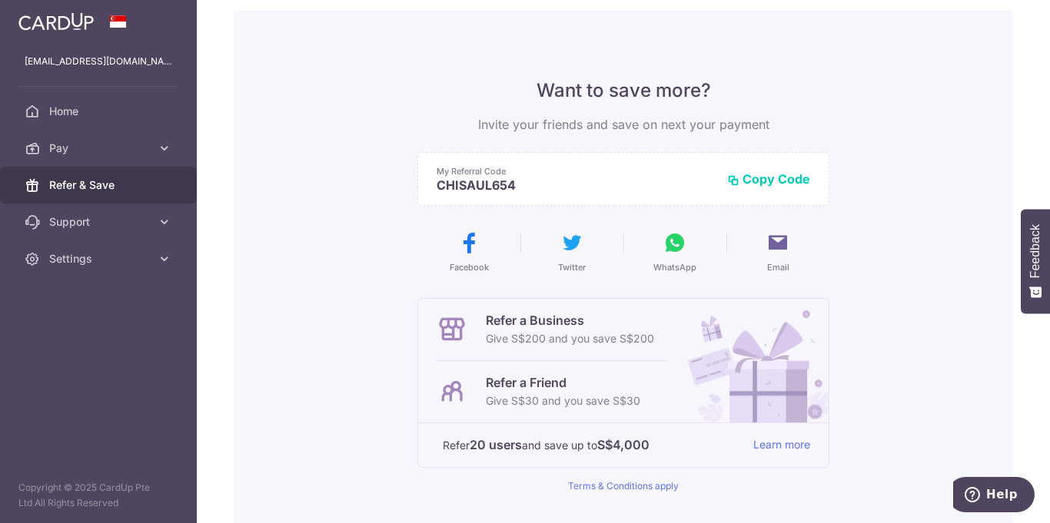
click at [774, 245] on icon at bounding box center [777, 243] width 25 height 25
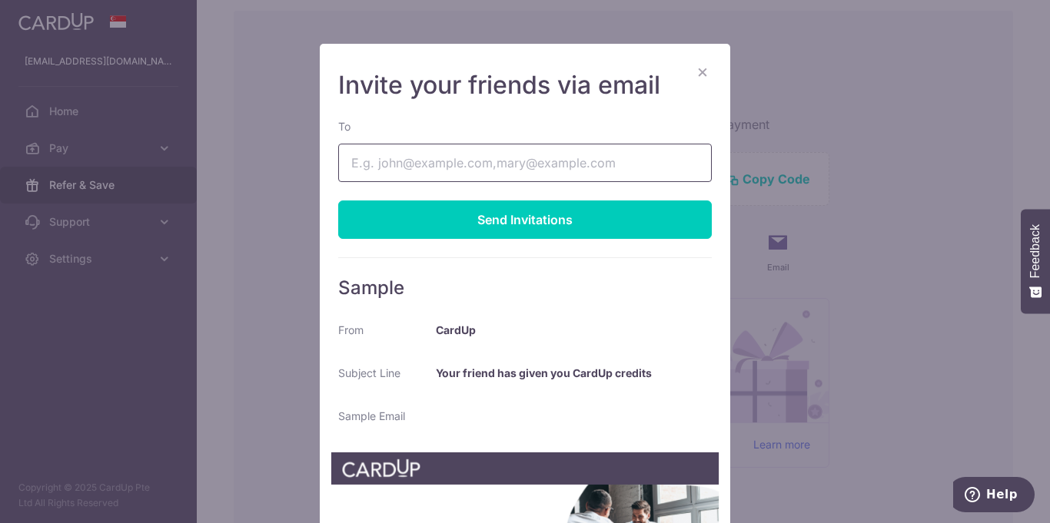
click at [511, 168] on input "To" at bounding box center [524, 163] width 373 height 38
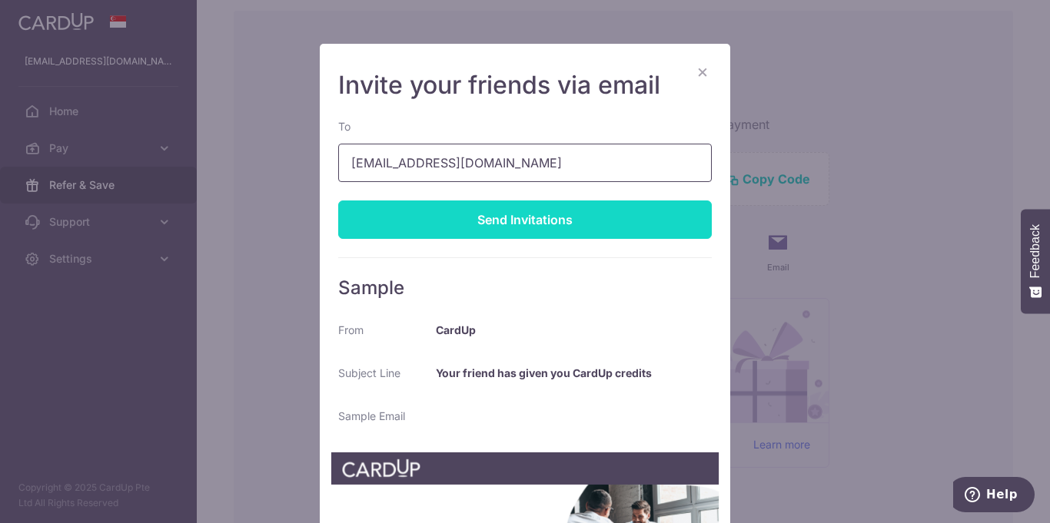
type input "[EMAIL_ADDRESS][DOMAIN_NAME]"
click at [530, 224] on div "Send Invitations" at bounding box center [524, 220] width 373 height 38
